Goal: Transaction & Acquisition: Purchase product/service

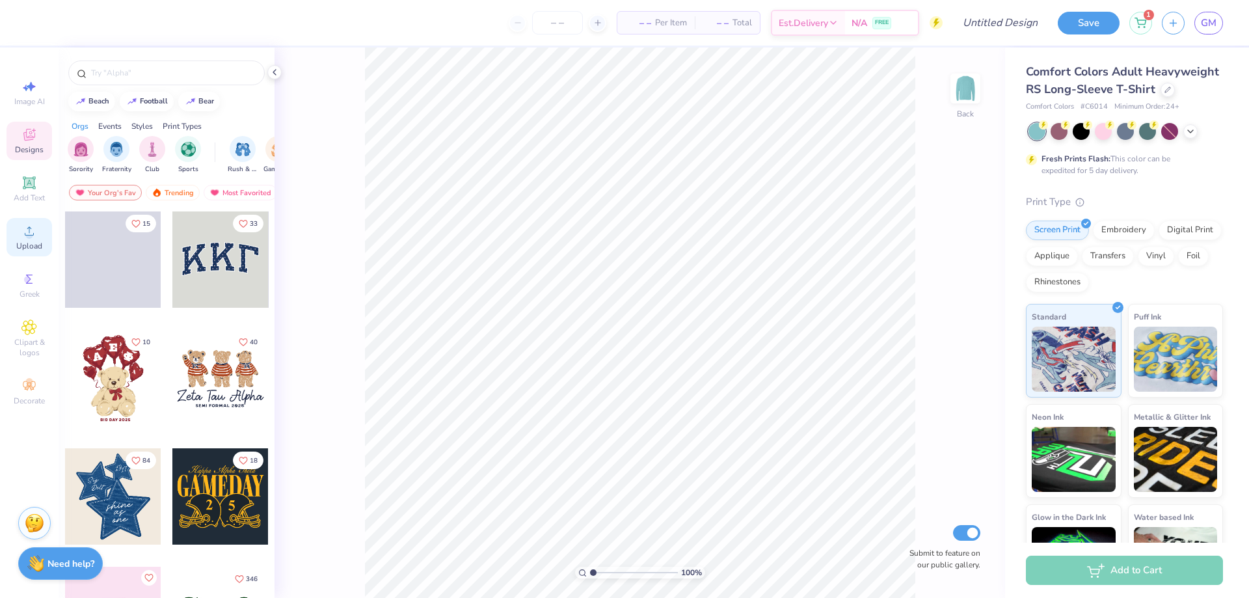
click at [25, 219] on div "Upload" at bounding box center [30, 237] width 46 height 38
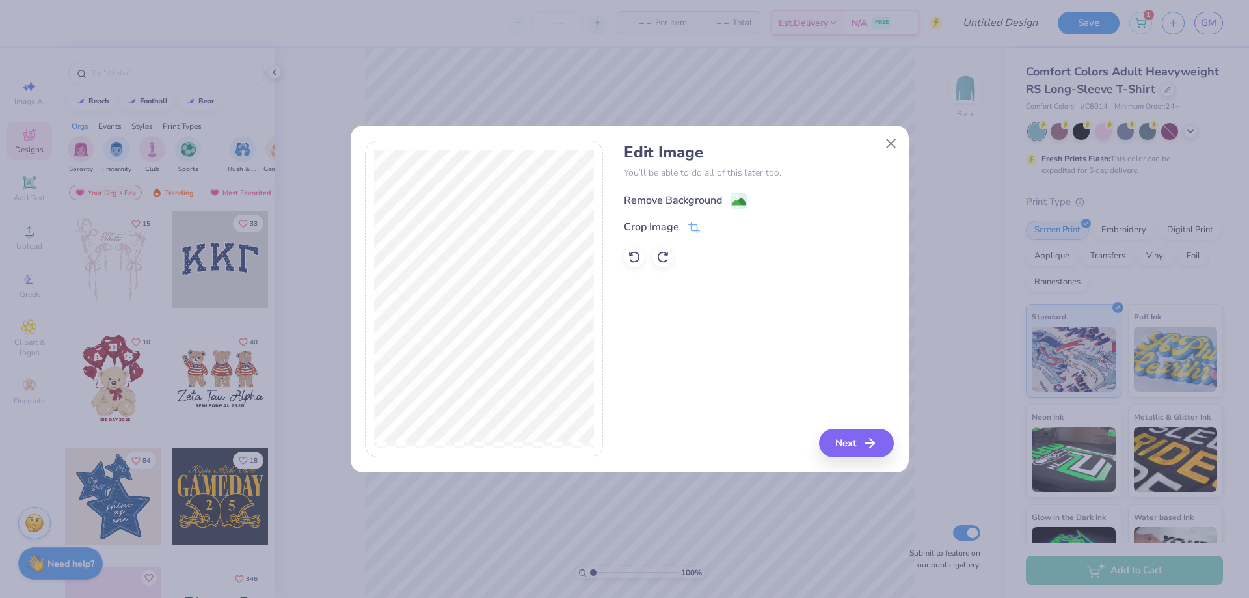
click at [689, 198] on div "Remove Background" at bounding box center [673, 201] width 98 height 16
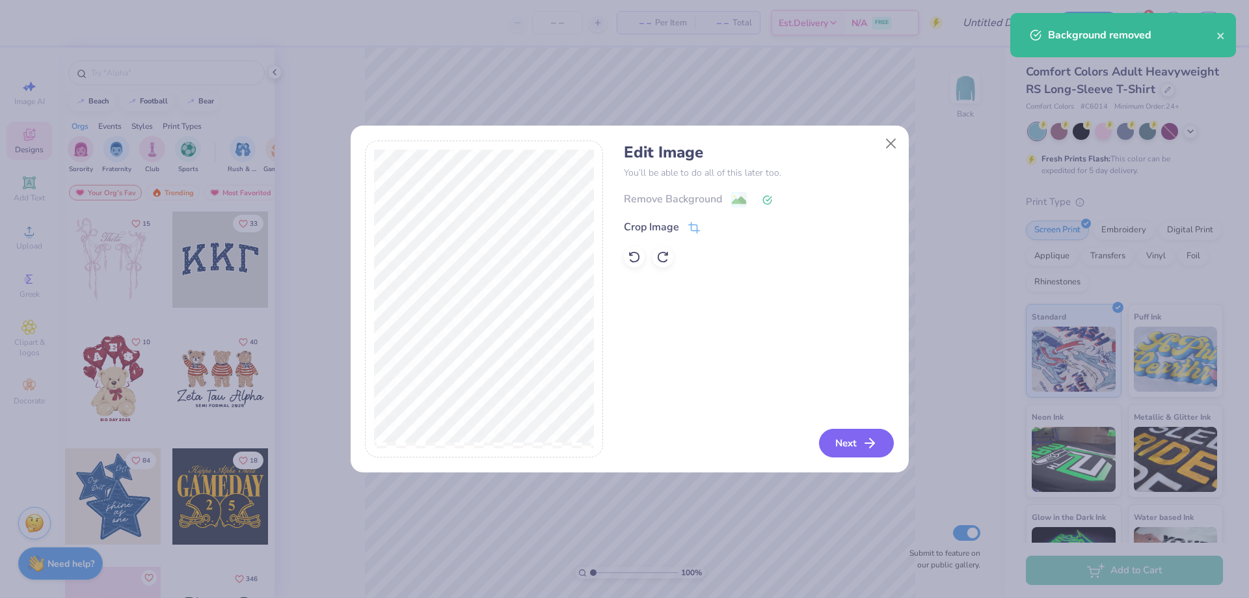
click at [856, 450] on button "Next" at bounding box center [856, 443] width 75 height 29
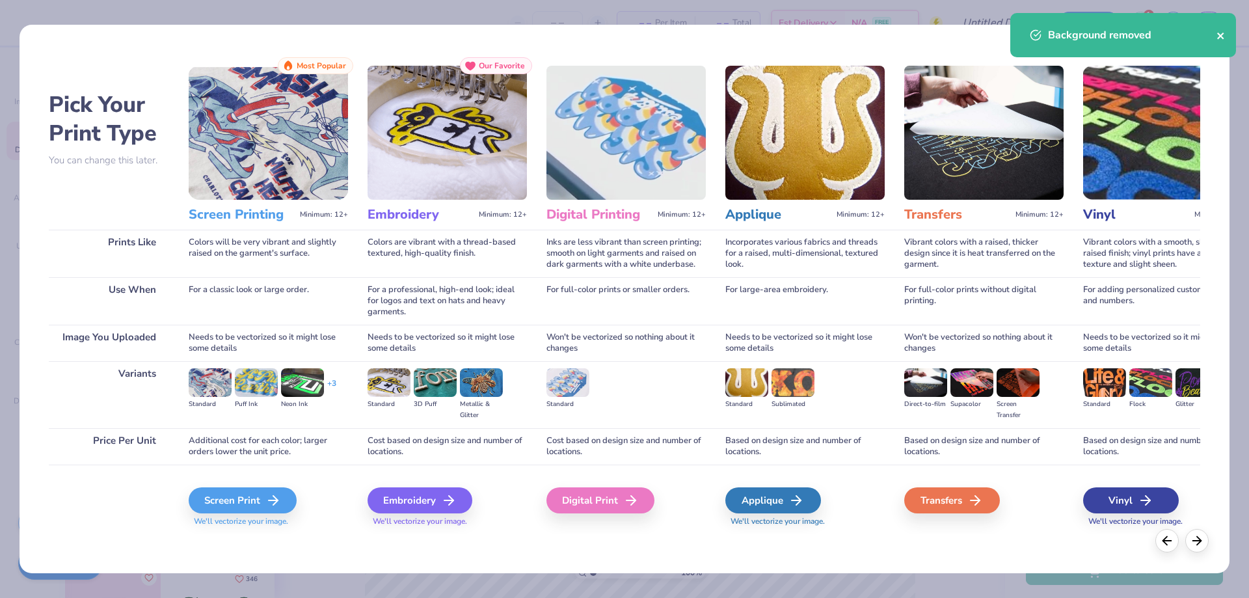
click at [1220, 33] on icon "close" at bounding box center [1221, 36] width 9 height 10
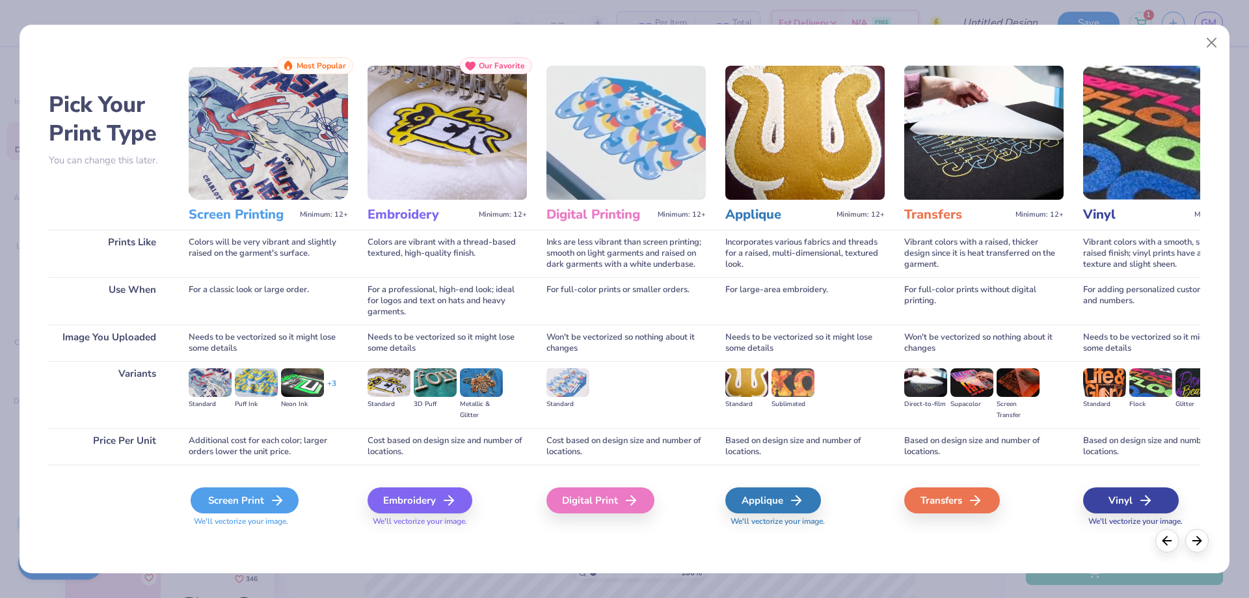
click at [266, 508] on div "Screen Print" at bounding box center [245, 500] width 108 height 26
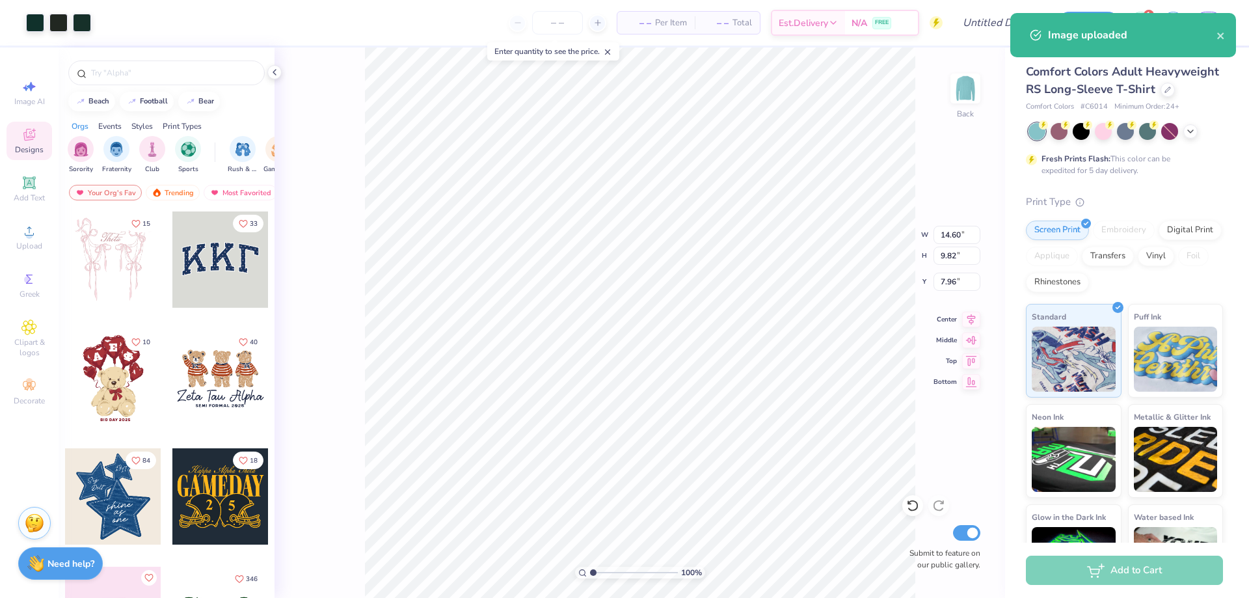
type input "9.72"
type input "6.54"
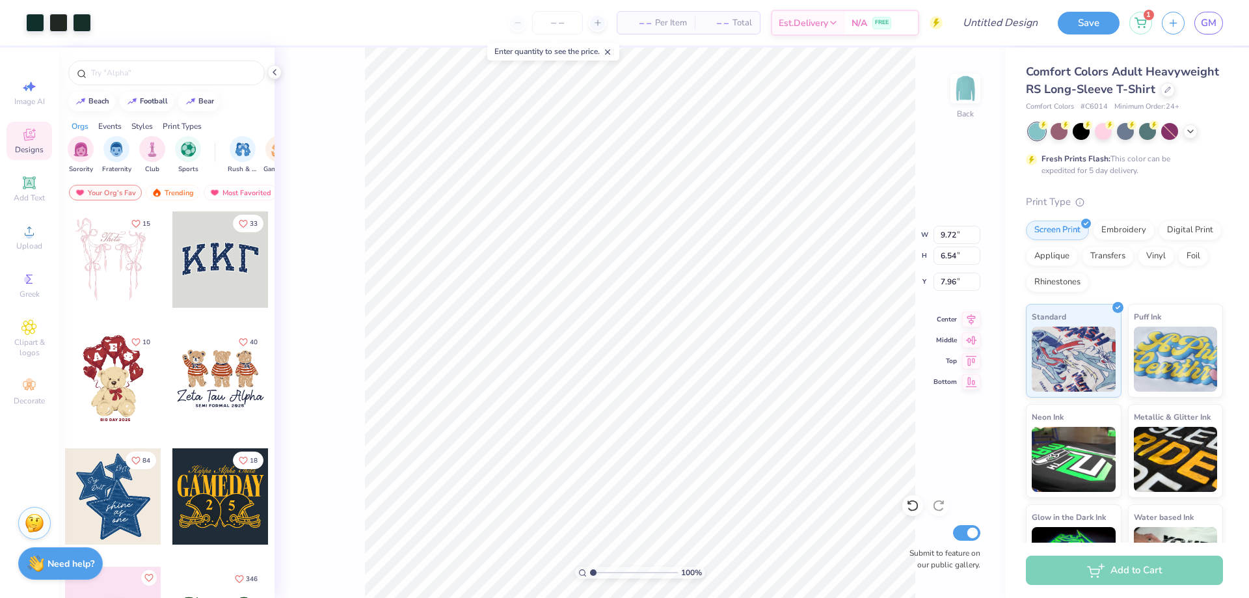
type input "3.00"
click at [961, 100] on img at bounding box center [966, 88] width 52 height 52
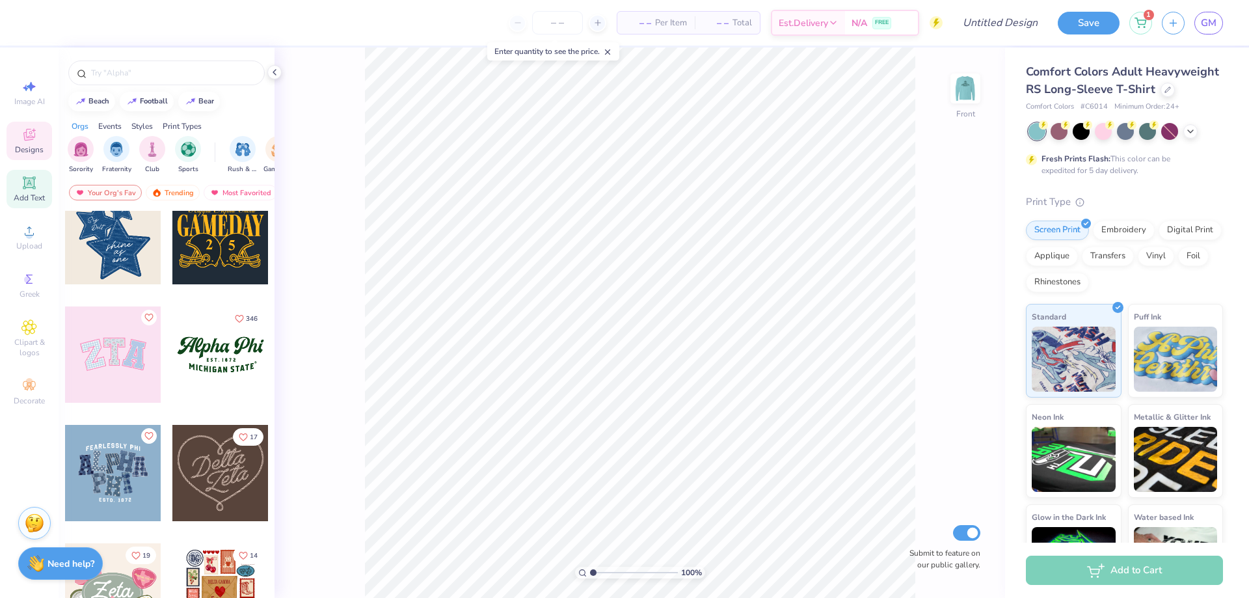
click at [37, 190] on div "Add Text" at bounding box center [30, 189] width 46 height 38
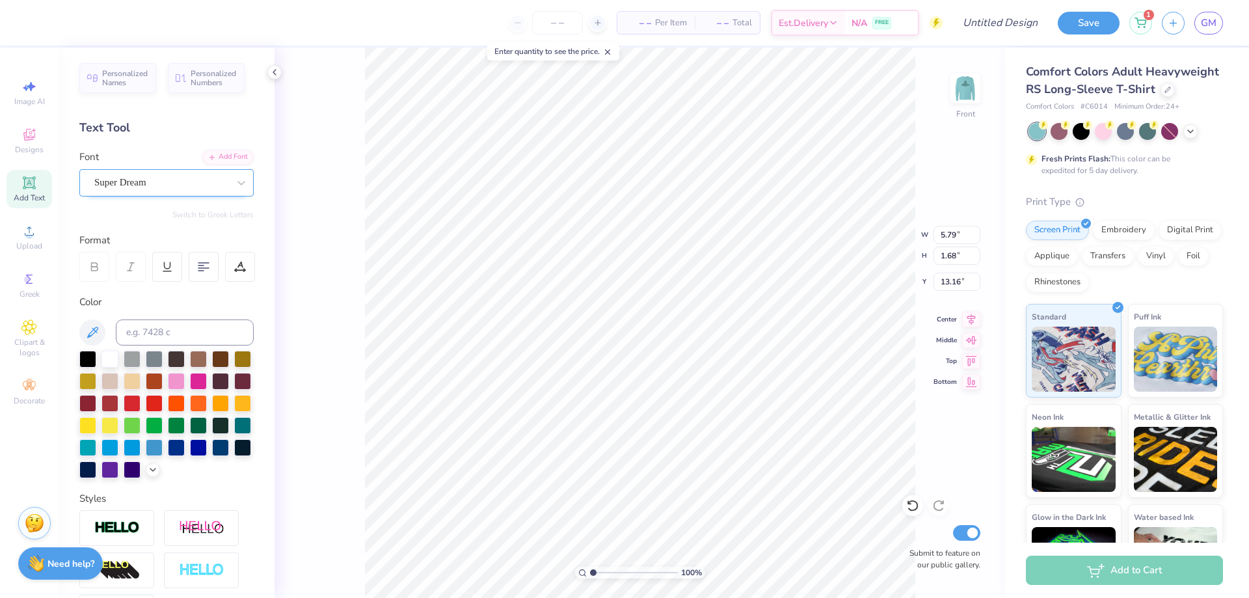
click at [185, 187] on div "Super Dream" at bounding box center [161, 182] width 137 height 20
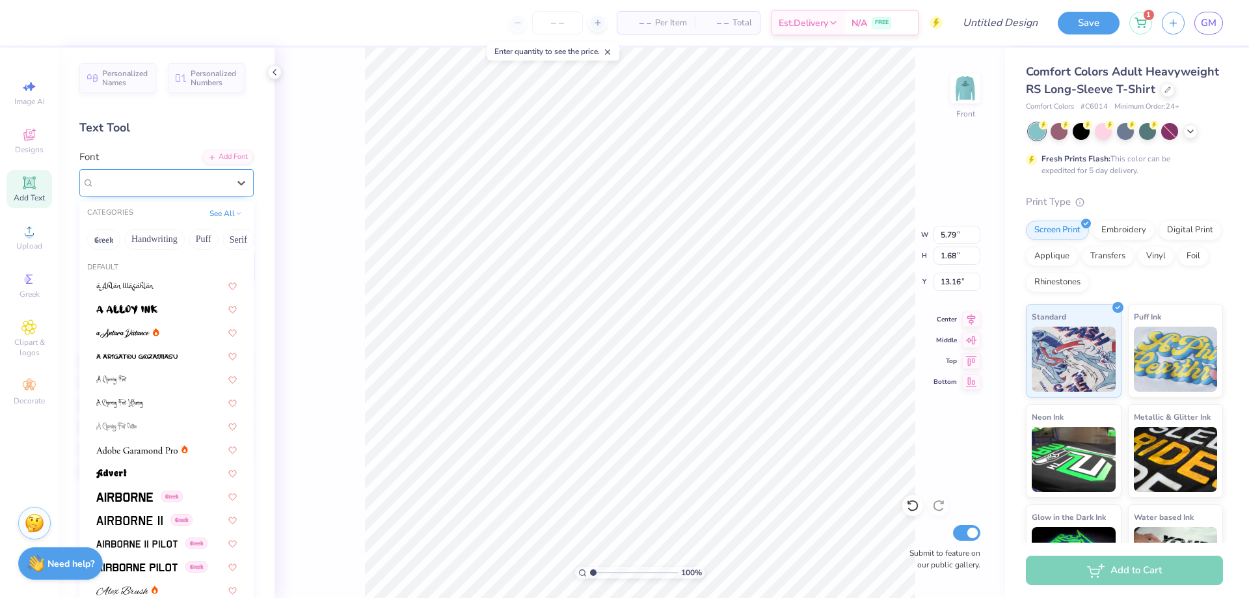
click at [185, 187] on div "Super Dream" at bounding box center [161, 182] width 134 height 15
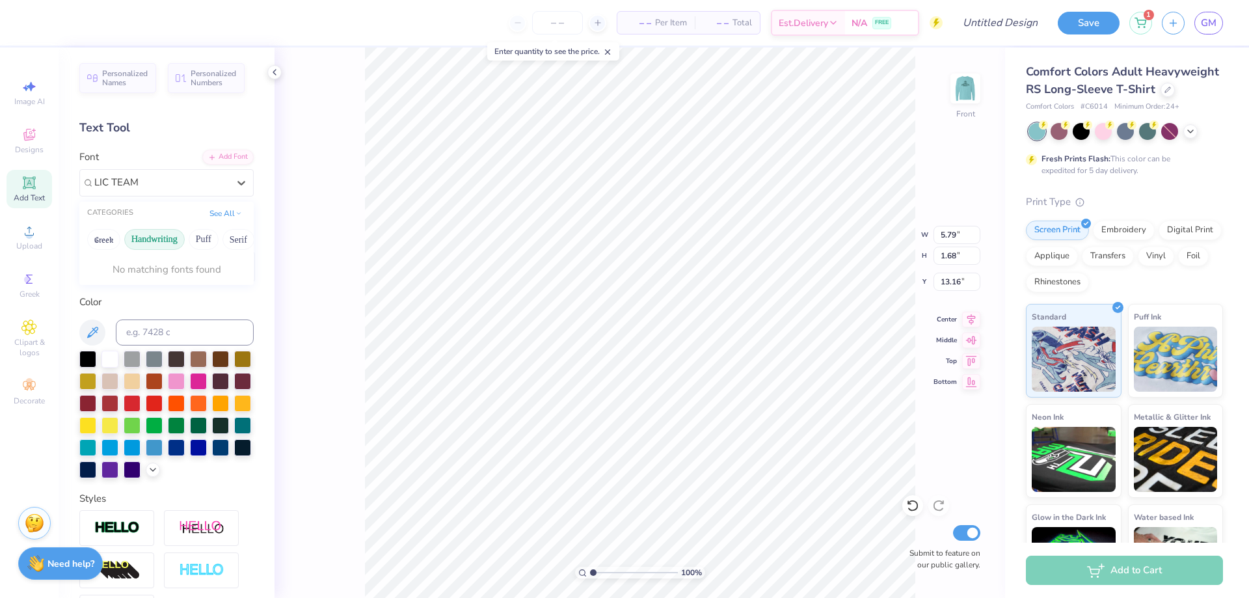
click at [167, 241] on button "Handwriting" at bounding box center [154, 239] width 61 height 21
click at [166, 211] on div "CATEGORIES See All" at bounding box center [166, 213] width 174 height 23
click at [220, 212] on button "See All" at bounding box center [226, 212] width 40 height 13
click at [194, 312] on button "Others" at bounding box center [198, 313] width 38 height 21
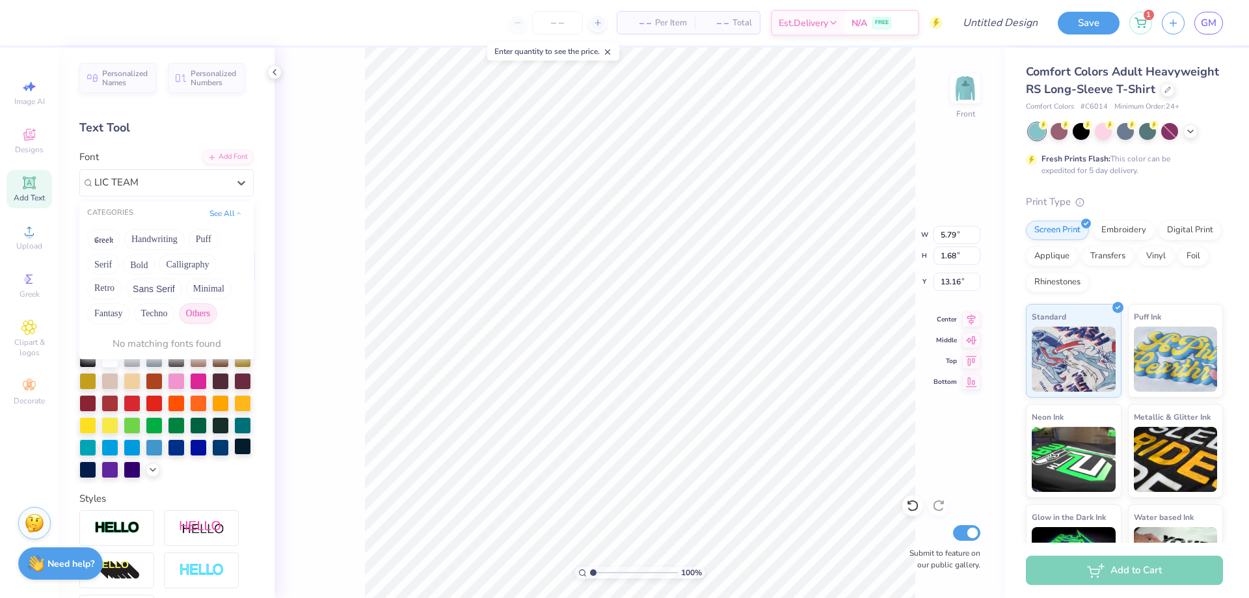
type input "LIC TEAM"
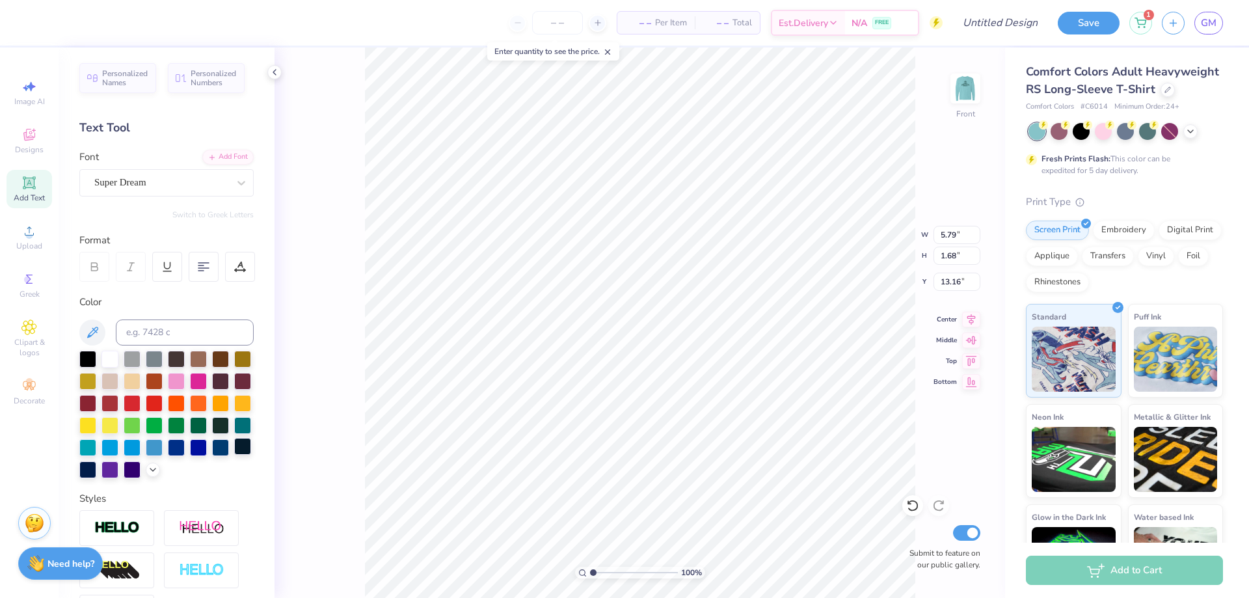
click at [234, 455] on div at bounding box center [242, 446] width 17 height 17
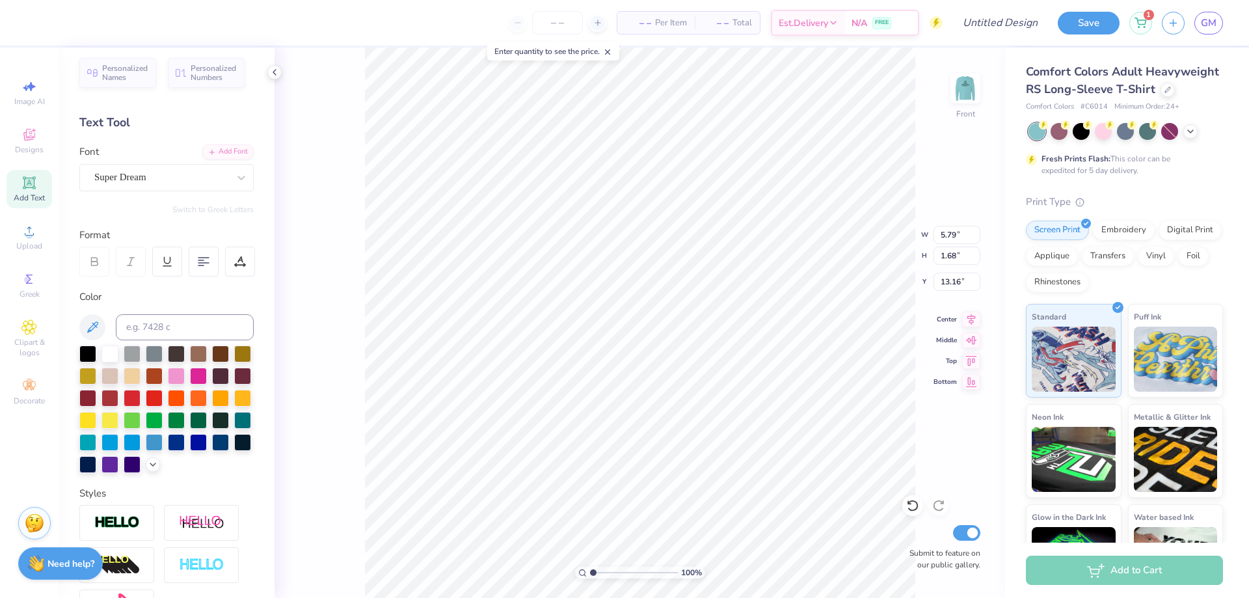
scroll to position [0, 0]
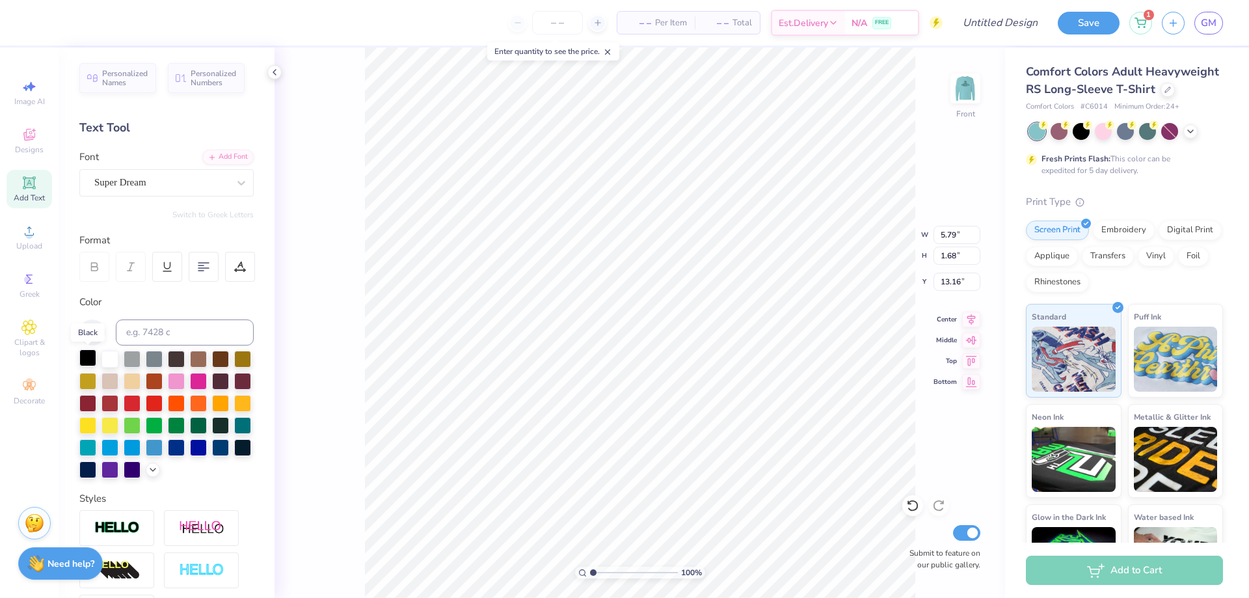
click at [88, 356] on div at bounding box center [87, 357] width 17 height 17
click at [230, 179] on div at bounding box center [241, 182] width 23 height 23
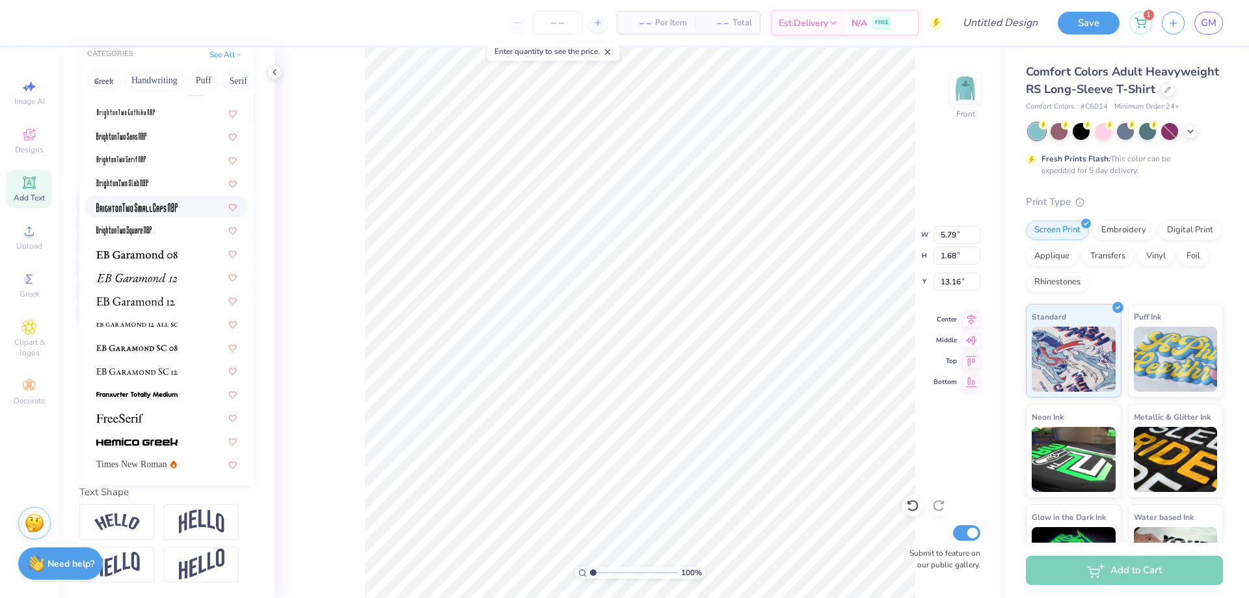
scroll to position [181, 0]
click at [159, 250] on img at bounding box center [136, 254] width 81 height 9
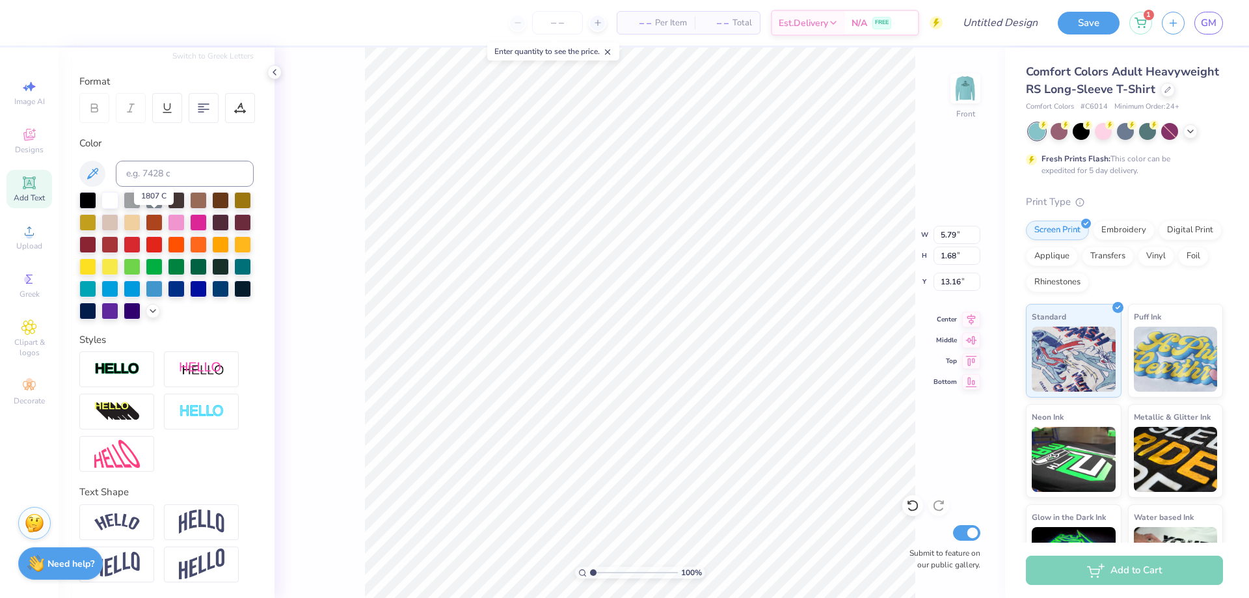
type input "5.63"
type input "1.48"
type input "13.26"
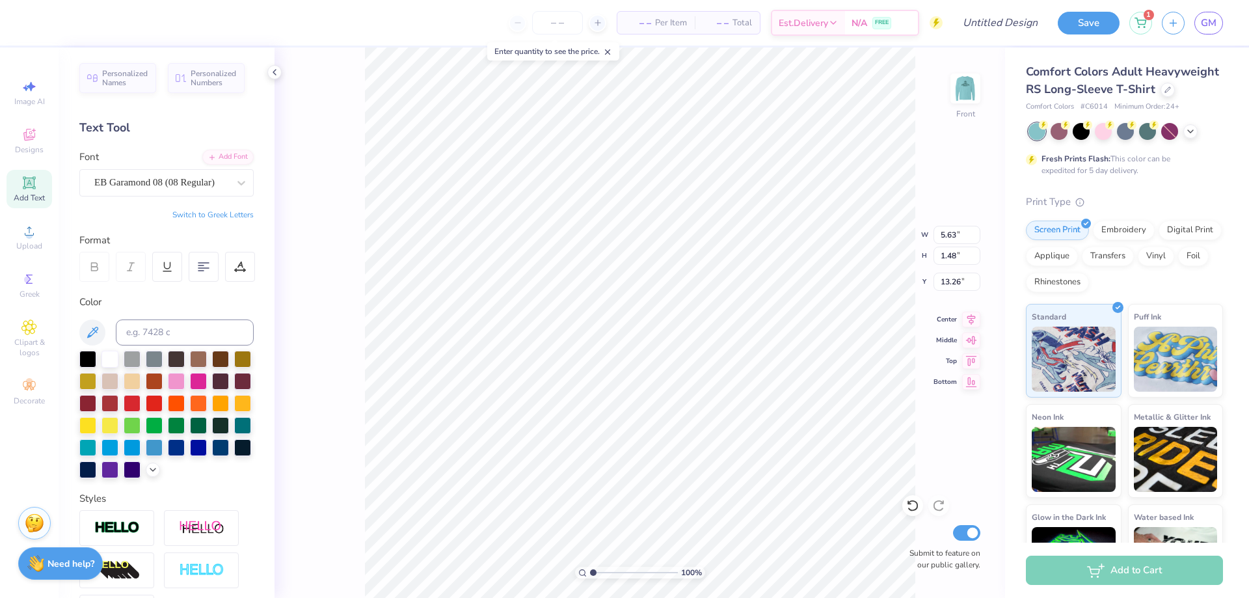
scroll to position [11, 2]
type textarea "T"
type textarea "LIC TEAM"
type input "6.92"
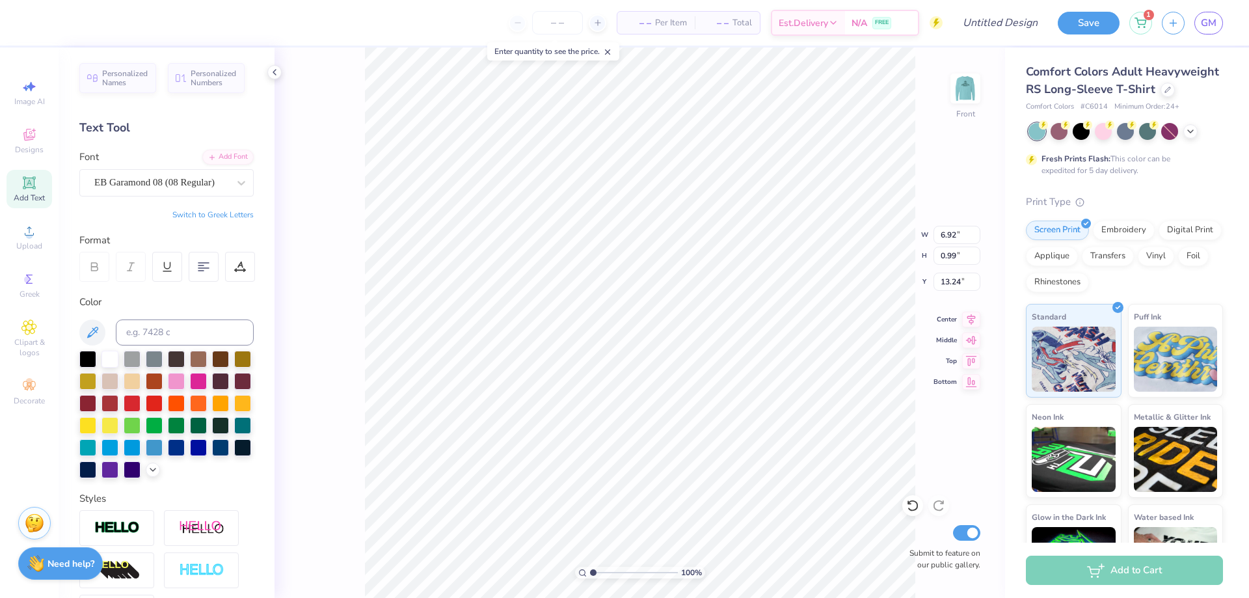
type input "0.99"
type input "3.00"
type input "9.14"
type input "1.31"
click at [924, 140] on div "100 % Front W 9.14 9.14 " H 1.31 1.31 " Y 3.00 3.00 " Center Middle Top Bottom …" at bounding box center [640, 323] width 731 height 551
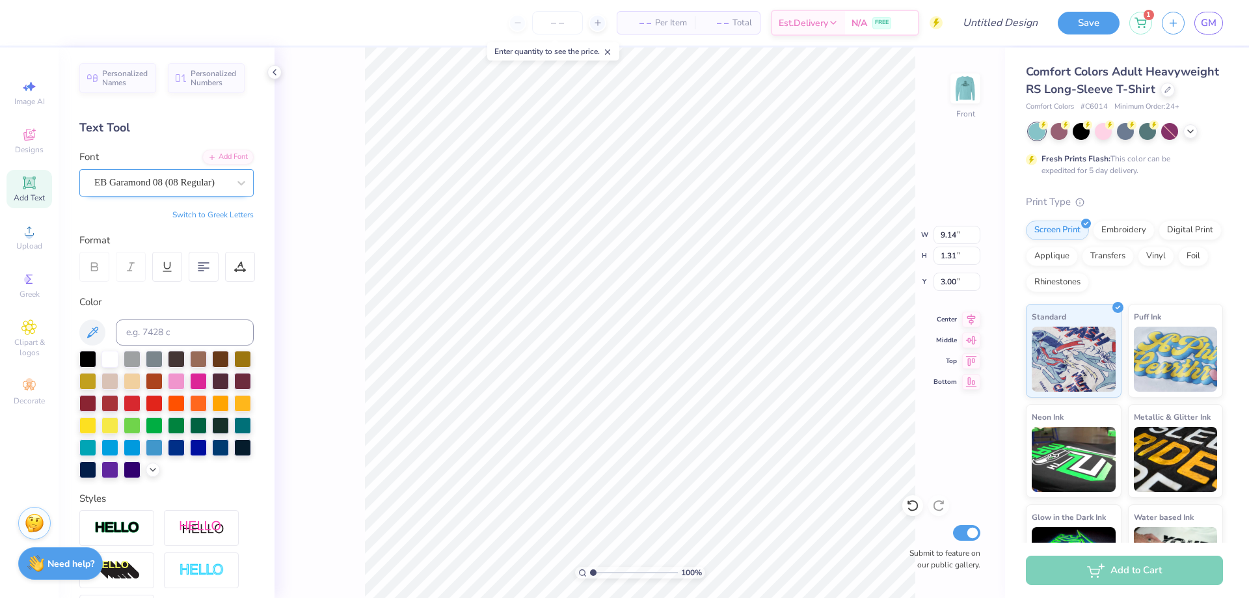
click at [150, 176] on div "EB Garamond 08 (08 Regular)" at bounding box center [161, 182] width 137 height 20
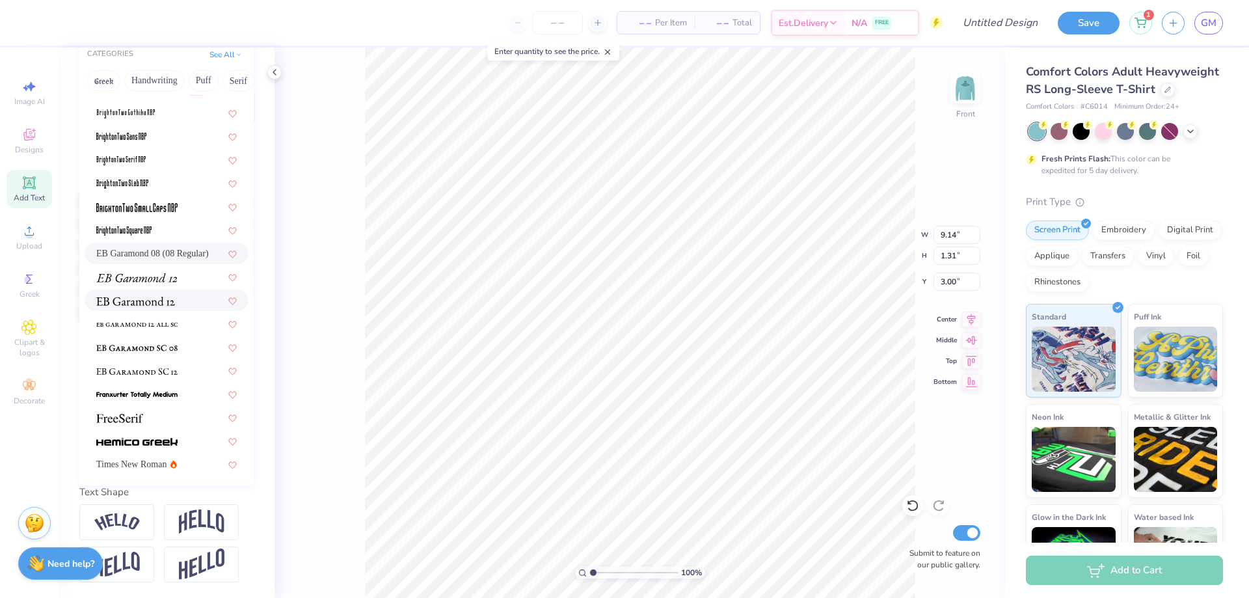
scroll to position [181, 0]
click at [150, 294] on span at bounding box center [135, 301] width 79 height 14
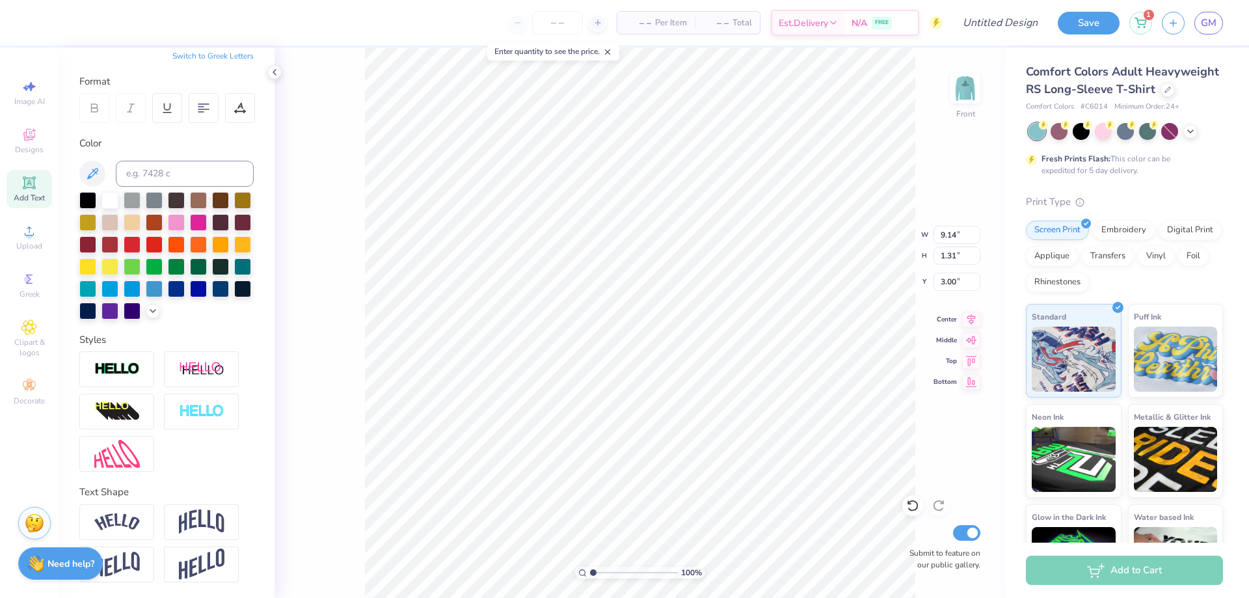
type input "9.31"
type input "1.47"
type input "2.92"
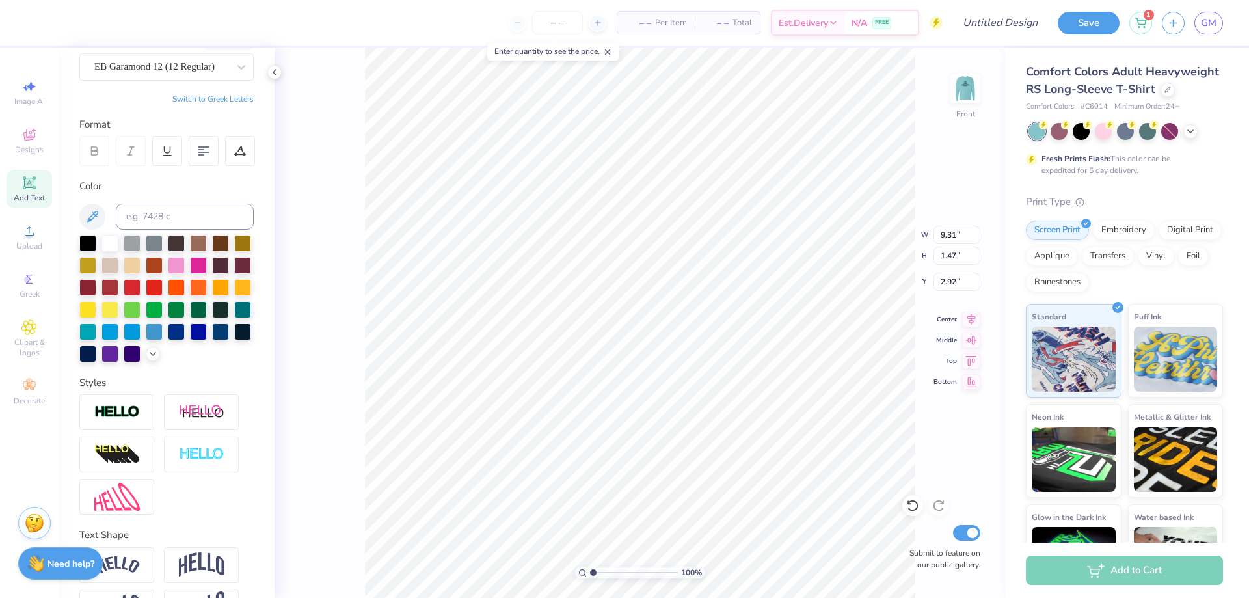
scroll to position [0, 0]
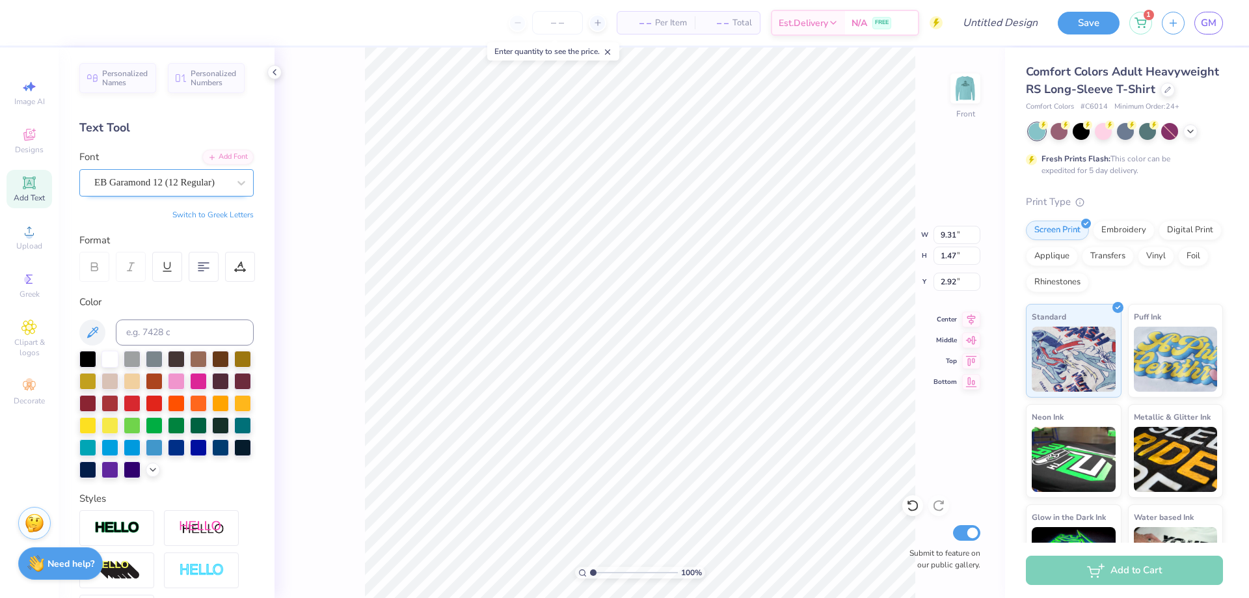
click at [163, 187] on div "EB Garamond 12 (12 Regular)" at bounding box center [161, 182] width 137 height 20
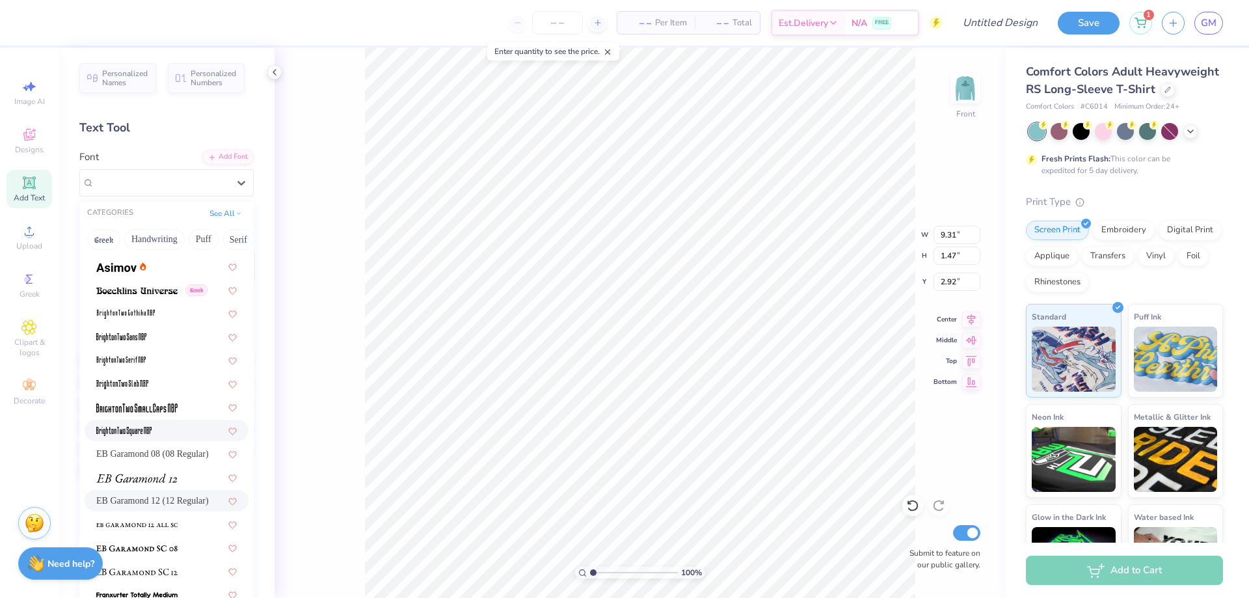
scroll to position [84, 0]
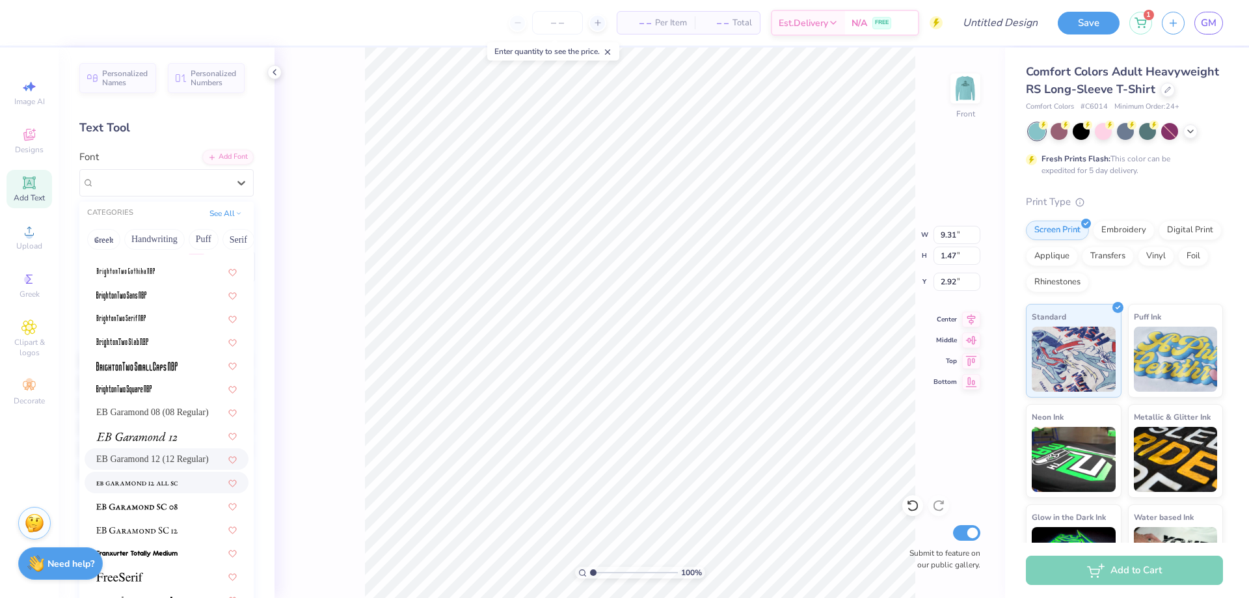
click at [163, 488] on span at bounding box center [136, 483] width 81 height 14
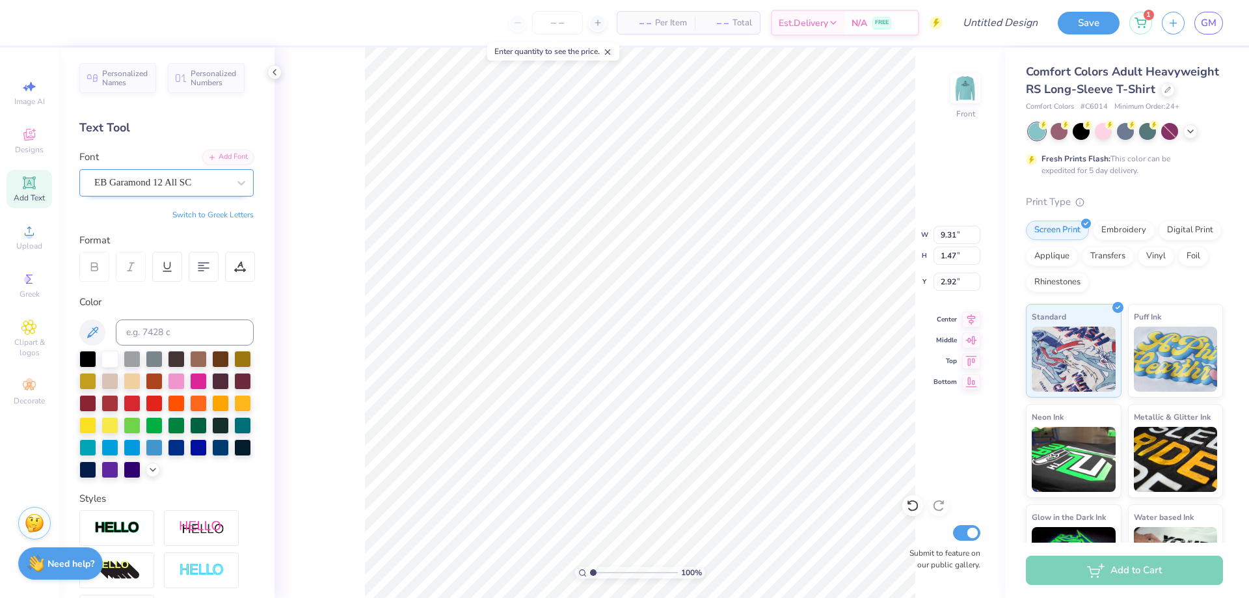
type input "7.30"
type input "1.03"
type input "3.14"
click at [148, 186] on div "EB Garamond 12 All SC" at bounding box center [161, 182] width 137 height 20
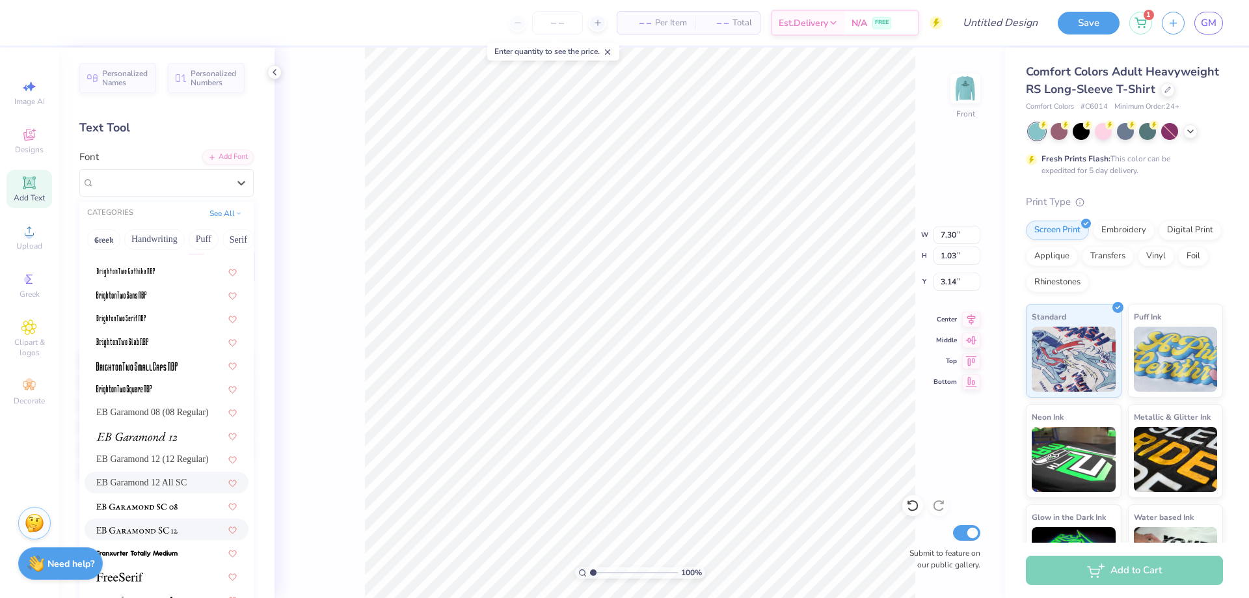
click at [152, 532] on img at bounding box center [136, 530] width 81 height 9
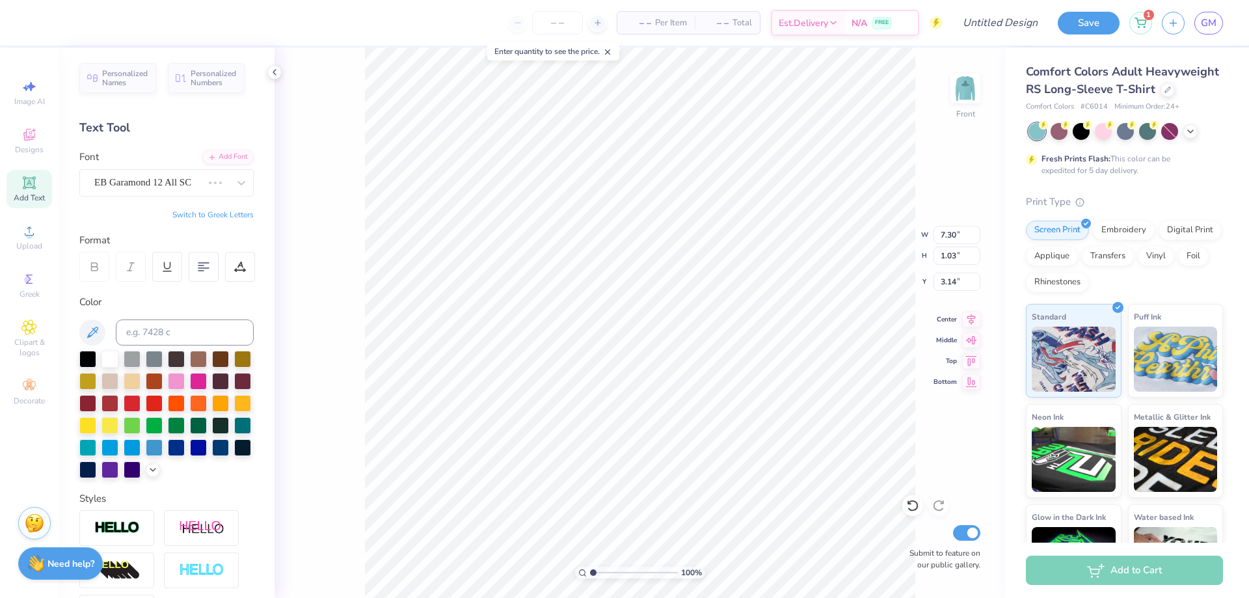
click at [163, 183] on div "EB Garamond 12 All SC" at bounding box center [148, 182] width 111 height 20
type input "9.31"
type input "1.47"
type input "2.92"
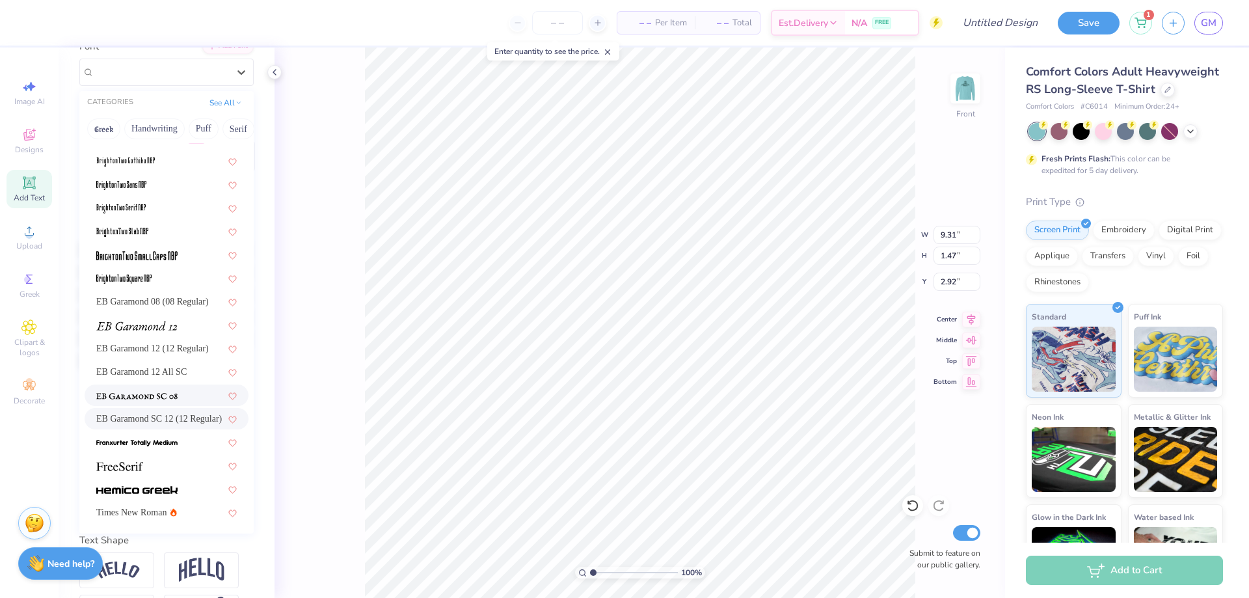
scroll to position [181, 0]
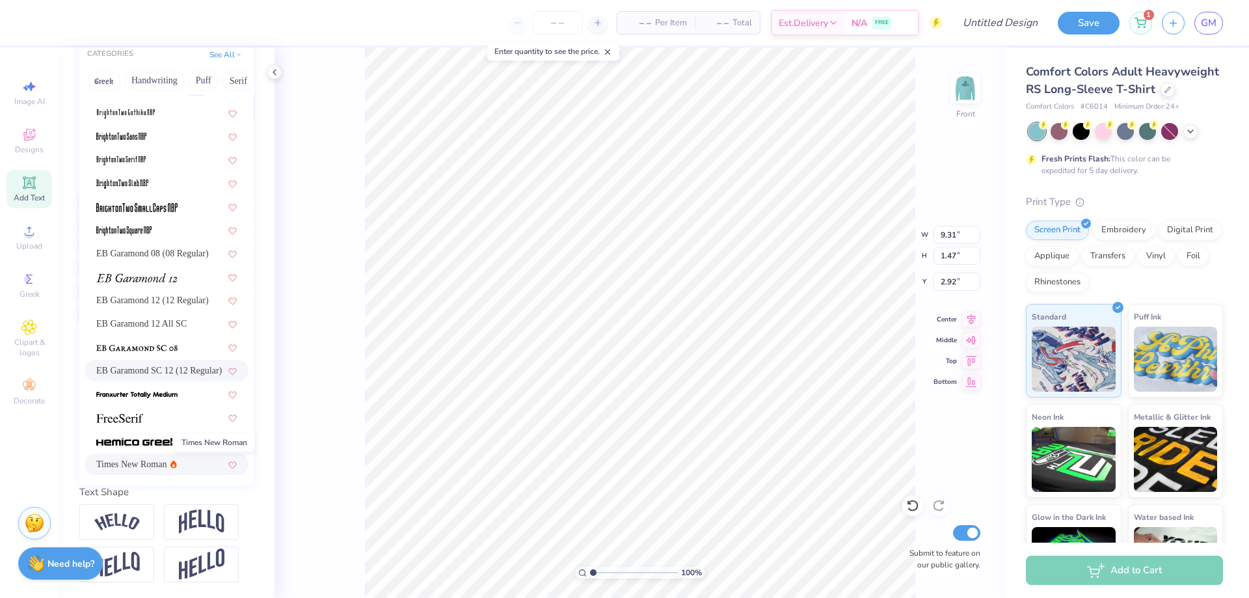
click at [161, 457] on span "Times New Roman" at bounding box center [131, 464] width 70 height 14
type input "9.69"
type input "2.81"
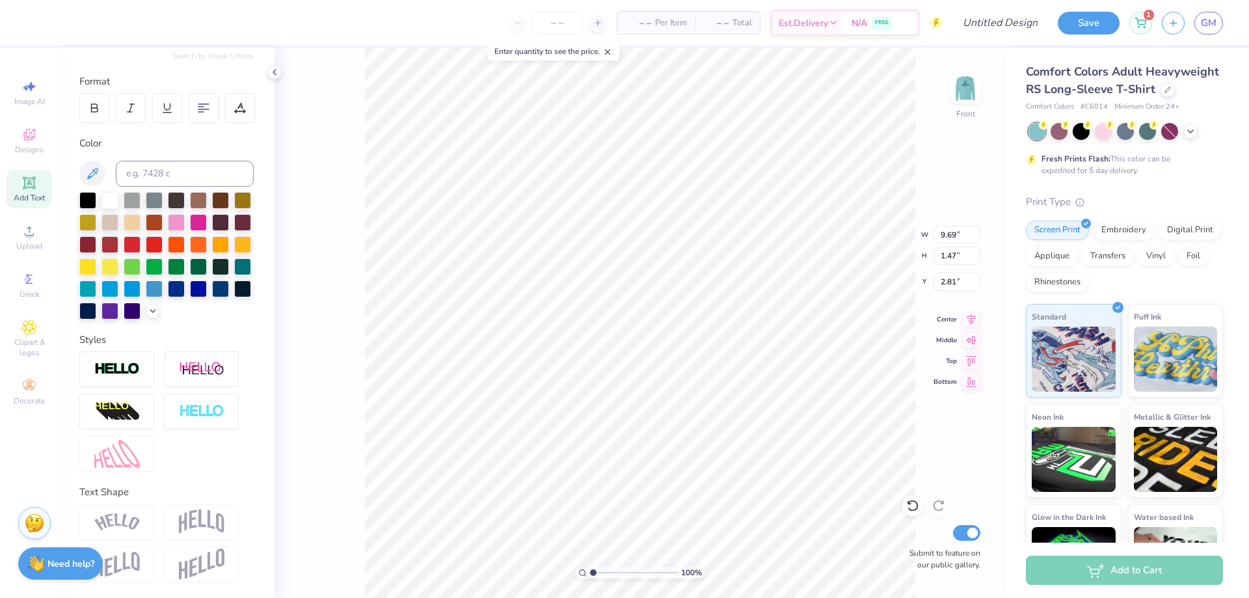
type input "3.00"
click at [994, 20] on input "Design Title" at bounding box center [985, 23] width 128 height 26
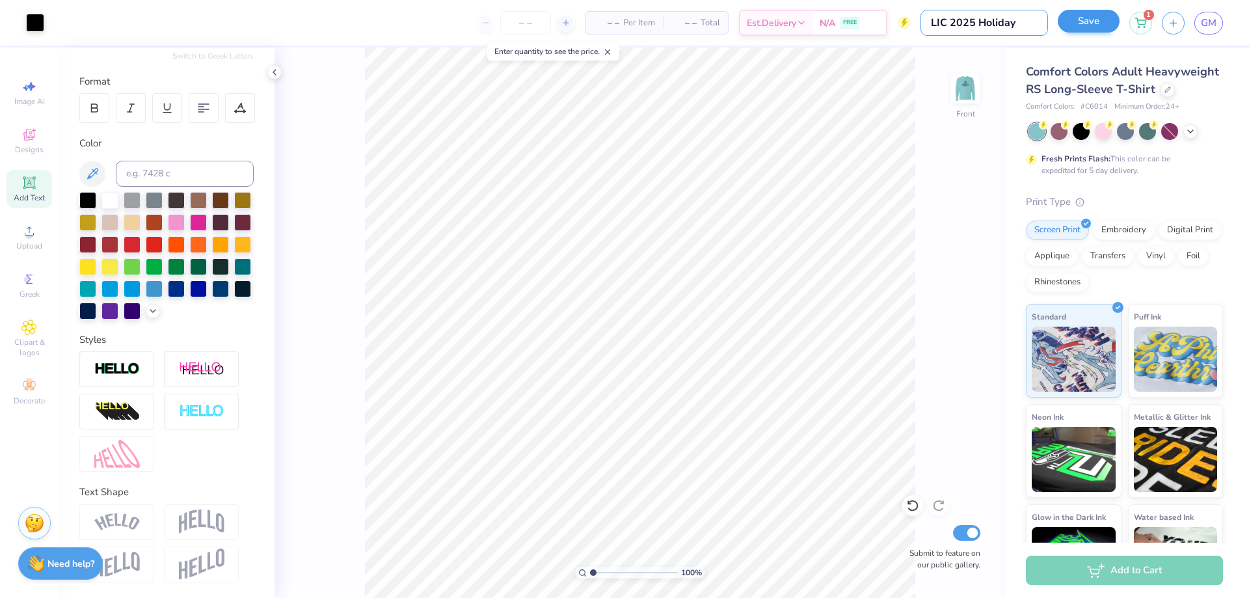
type input "LIC 2025 Holiday"
click at [1094, 24] on button "Save" at bounding box center [1089, 21] width 62 height 23
click at [560, 25] on input "number" at bounding box center [557, 22] width 51 height 23
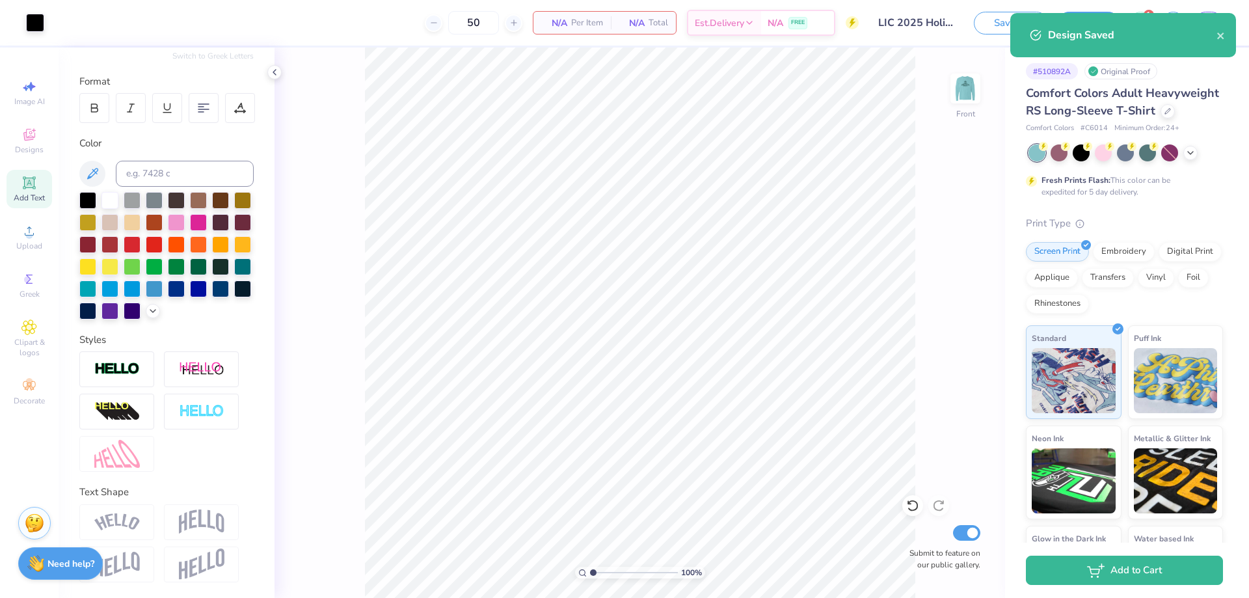
type input "50"
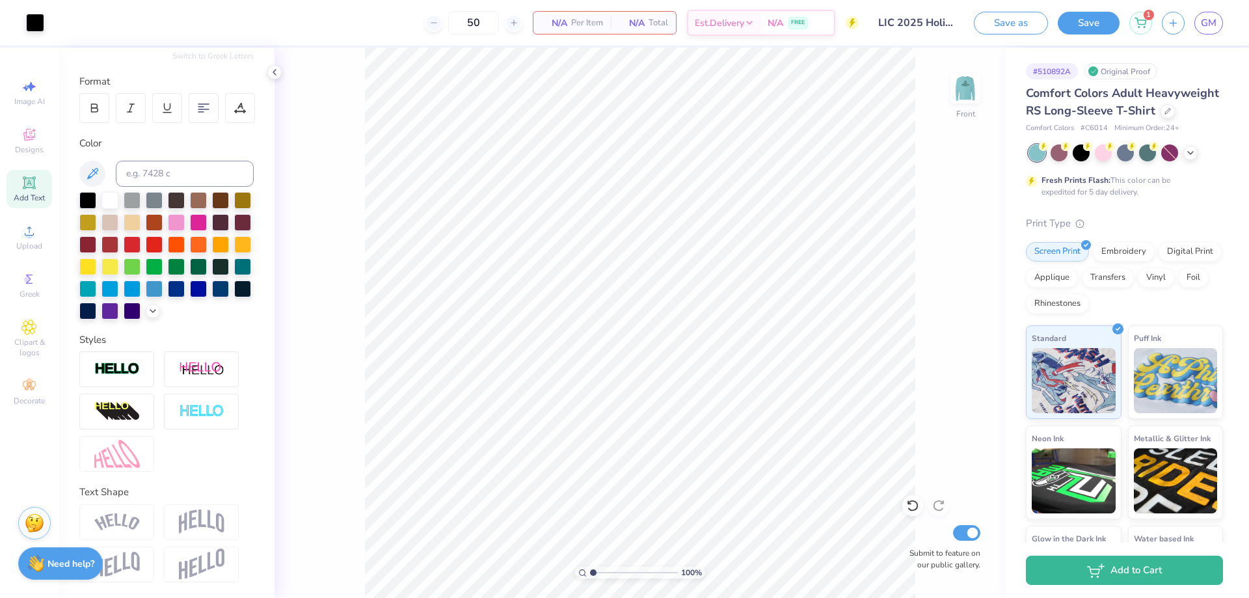
click at [352, 23] on div "50 N/A Per Item N/A Total Est. Delivery N/A FREE" at bounding box center [456, 23] width 805 height 46
click at [1146, 14] on span "1" at bounding box center [1149, 13] width 10 height 10
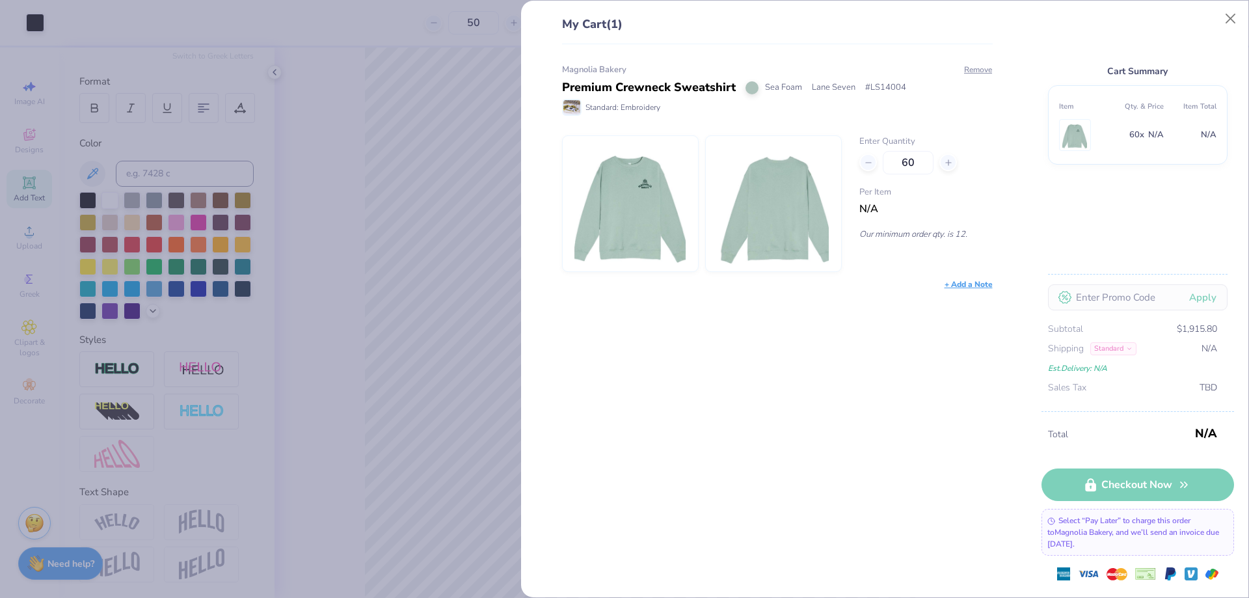
click at [401, 36] on div "My Cart (1) Magnolia Bakery Premium Crewneck Sweatshirt Sea Foam Lane Seven # L…" at bounding box center [624, 299] width 1249 height 598
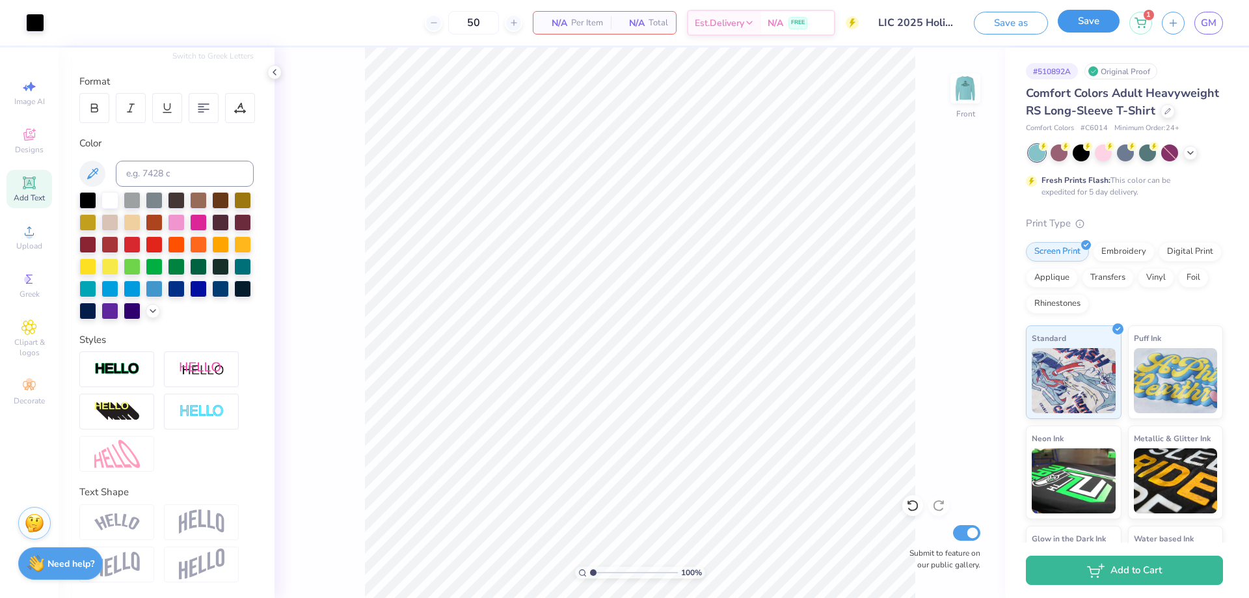
click at [1098, 21] on button "Save" at bounding box center [1089, 21] width 62 height 23
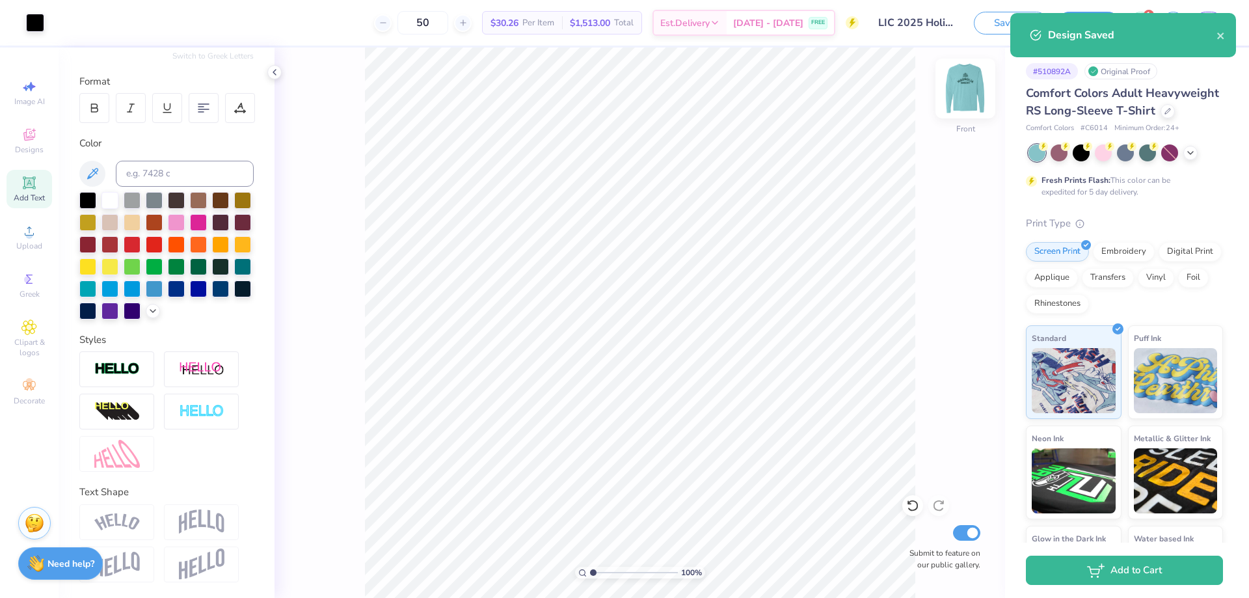
click at [968, 80] on img at bounding box center [966, 88] width 52 height 52
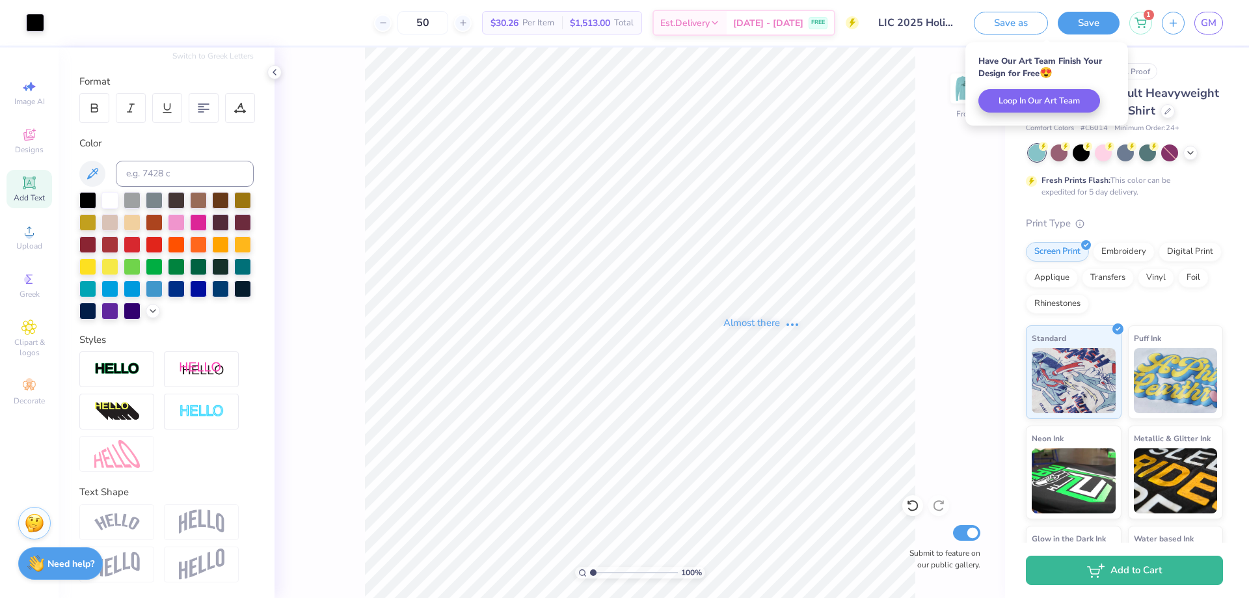
click at [971, 92] on div "Have Our Art Team Finish Your Design for Free 😍 Loop In Our Art Team" at bounding box center [1047, 83] width 163 height 83
click at [943, 174] on div "Almost there" at bounding box center [762, 323] width 975 height 551
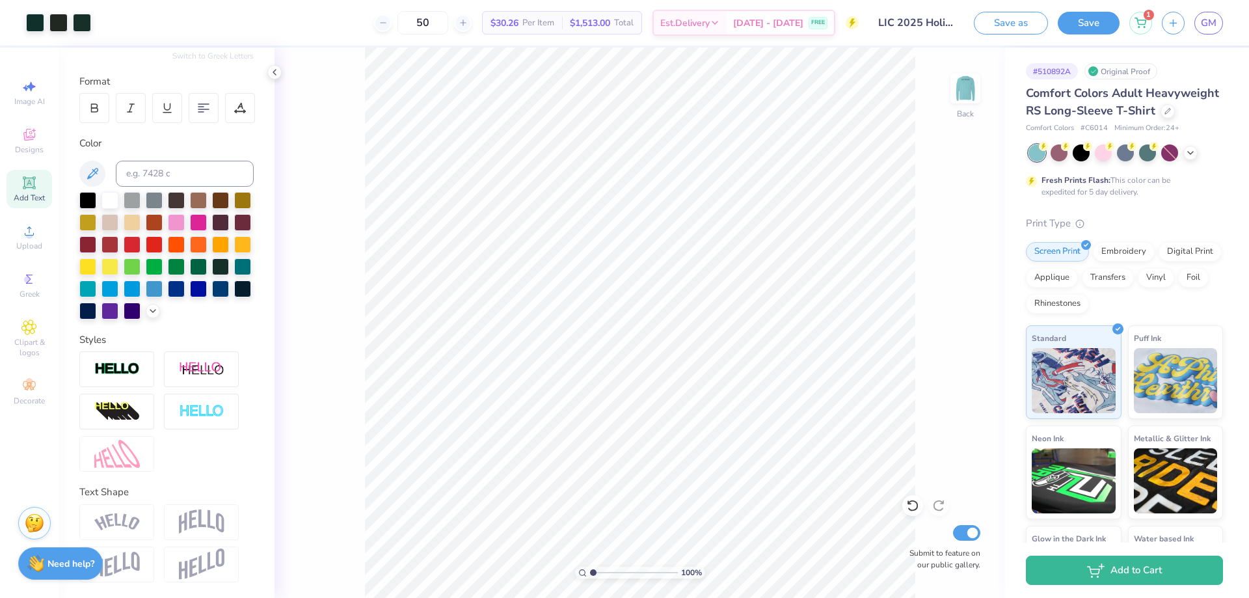
click at [959, 86] on img at bounding box center [966, 88] width 26 height 26
click at [972, 86] on img at bounding box center [966, 88] width 52 height 52
click at [966, 86] on img at bounding box center [966, 88] width 52 height 52
click at [212, 264] on div at bounding box center [220, 265] width 17 height 17
click at [1103, 18] on button "Save" at bounding box center [1089, 21] width 62 height 23
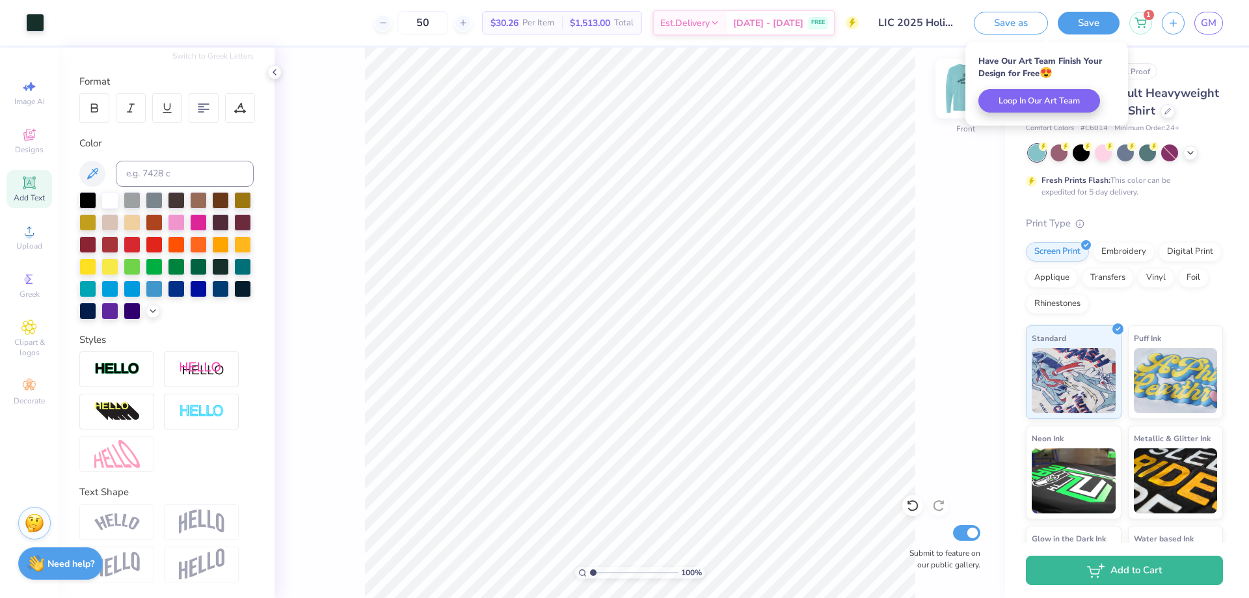
click at [955, 94] on img at bounding box center [966, 88] width 52 height 52
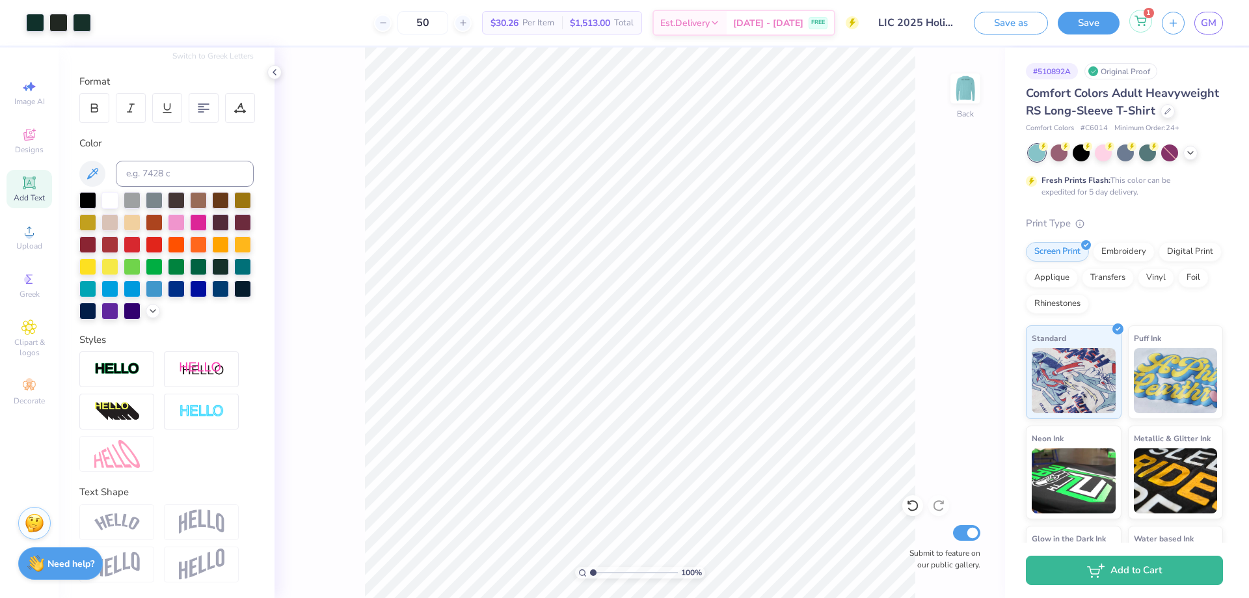
click at [1138, 23] on icon at bounding box center [1141, 21] width 12 height 10
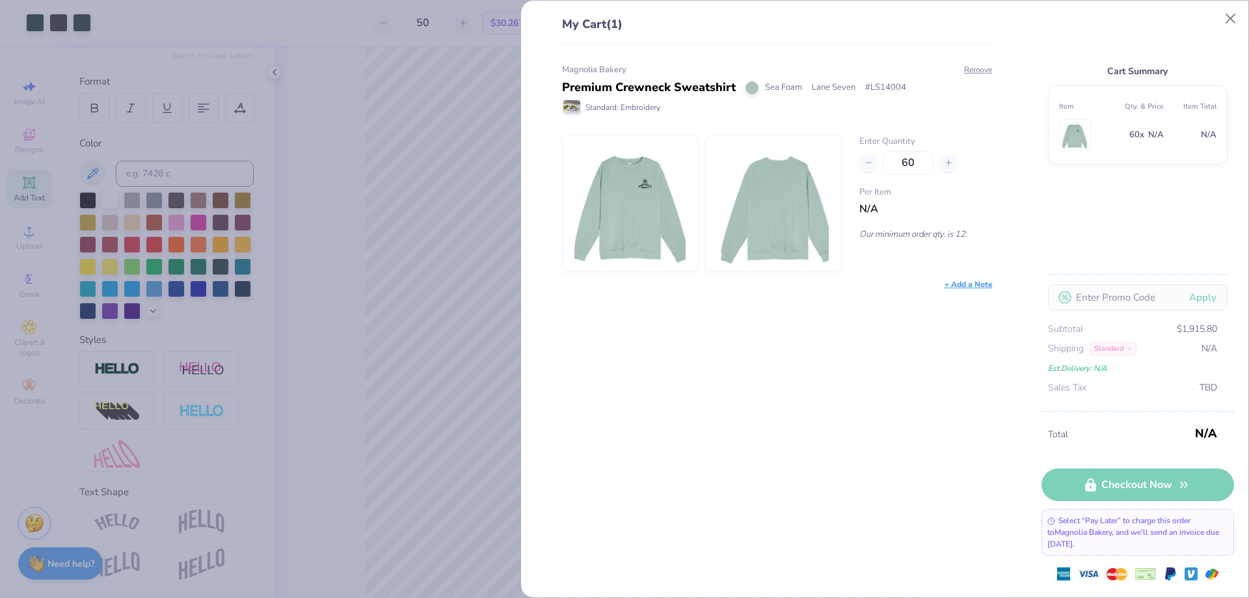
click at [986, 77] on div "Magnolia Bakery Premium Crewneck Sweatshirt Sea Foam Lane Seven # LS14004 Stand…" at bounding box center [777, 90] width 431 height 53
click at [984, 68] on button "Remove" at bounding box center [978, 70] width 29 height 12
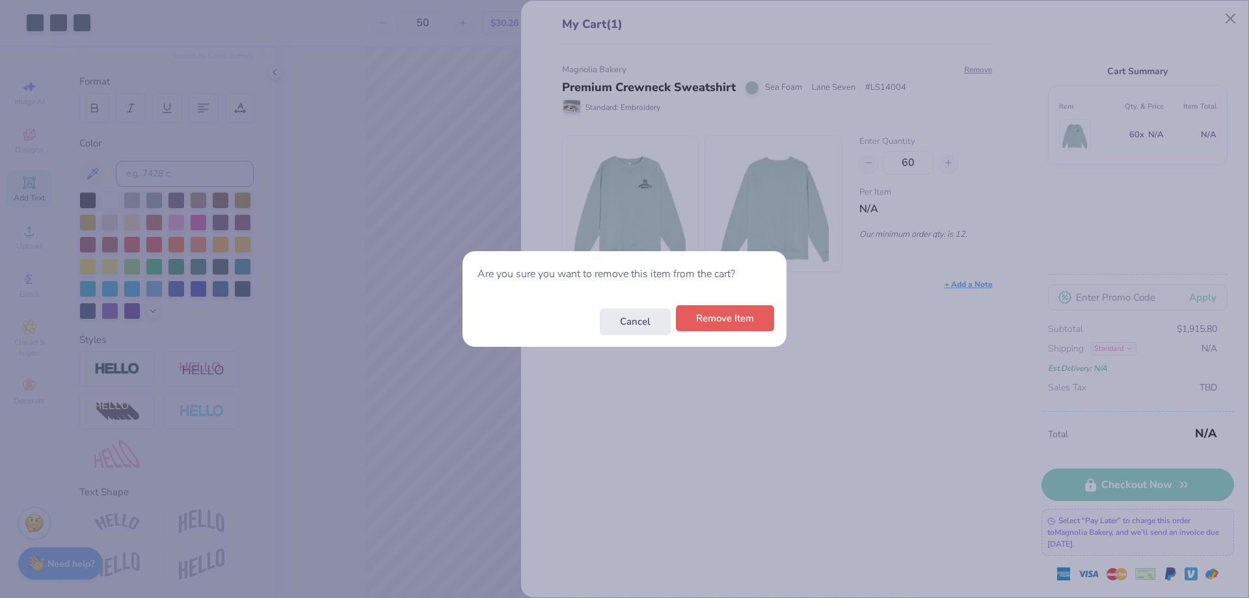
click at [737, 323] on button "Remove Item" at bounding box center [725, 318] width 98 height 27
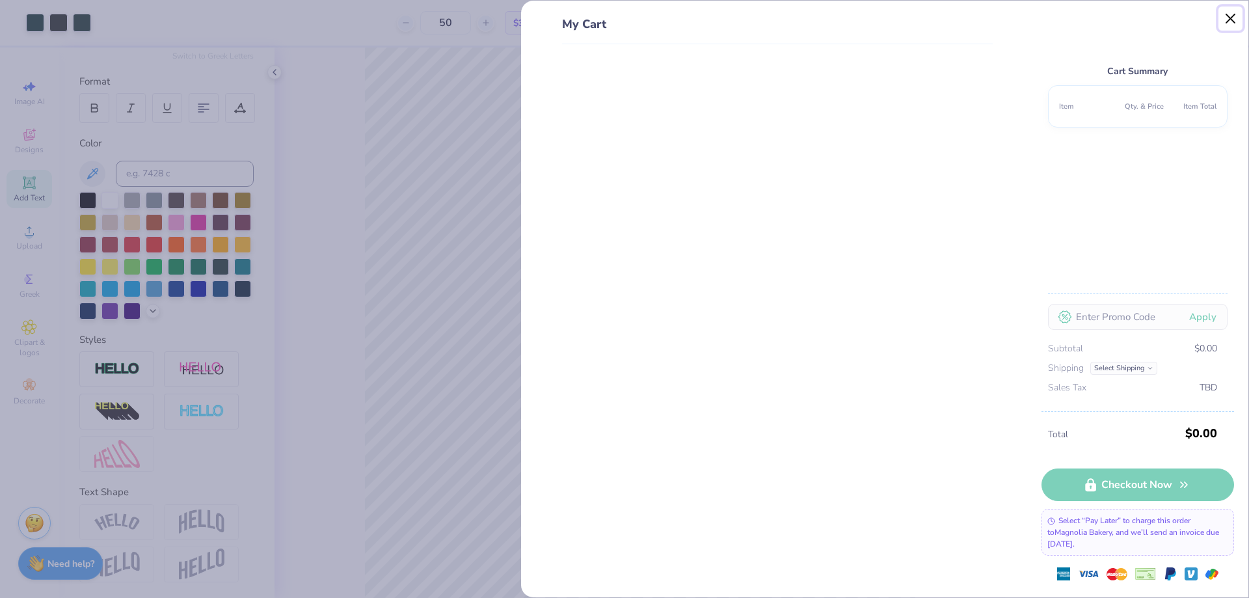
click at [1236, 16] on button "Close" at bounding box center [1231, 19] width 25 height 25
